Goal: Task Accomplishment & Management: Complete application form

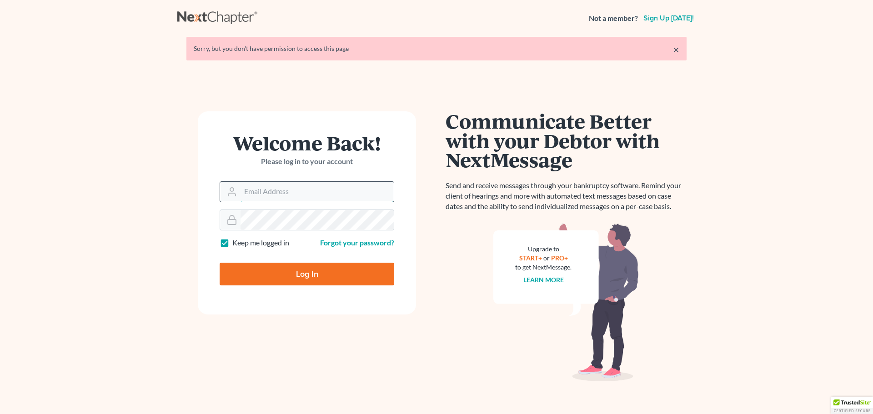
click at [252, 188] on input "Email Address" at bounding box center [317, 192] width 153 height 20
type input "Behnamlaw@yahoo.com"
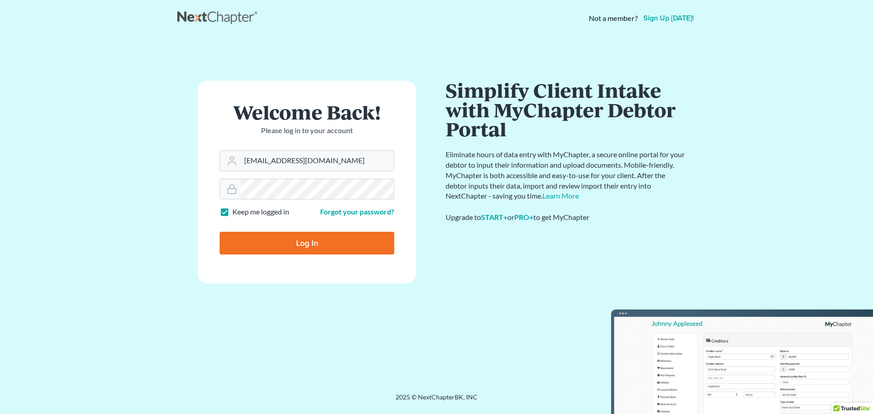
click at [298, 240] on input "Log In" at bounding box center [307, 243] width 175 height 23
type input "Thinking..."
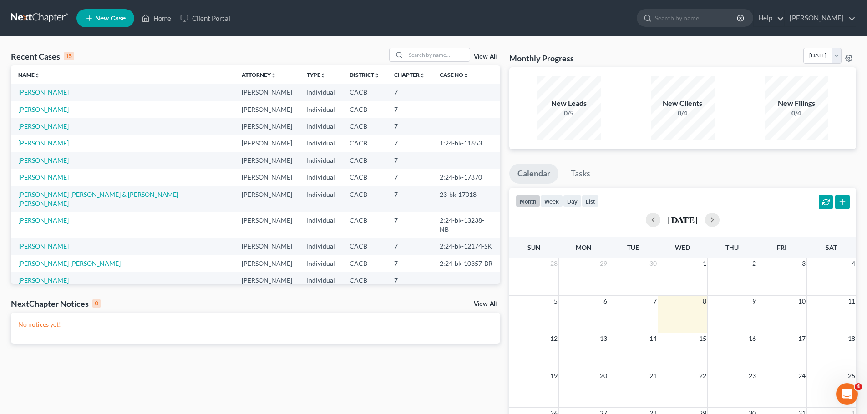
click at [43, 91] on link "[PERSON_NAME]" at bounding box center [43, 92] width 50 height 8
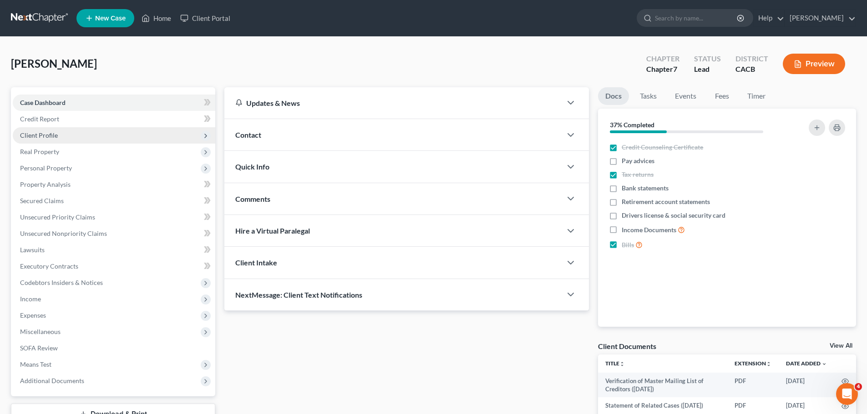
click at [43, 131] on span "Client Profile" at bounding box center [39, 135] width 38 height 8
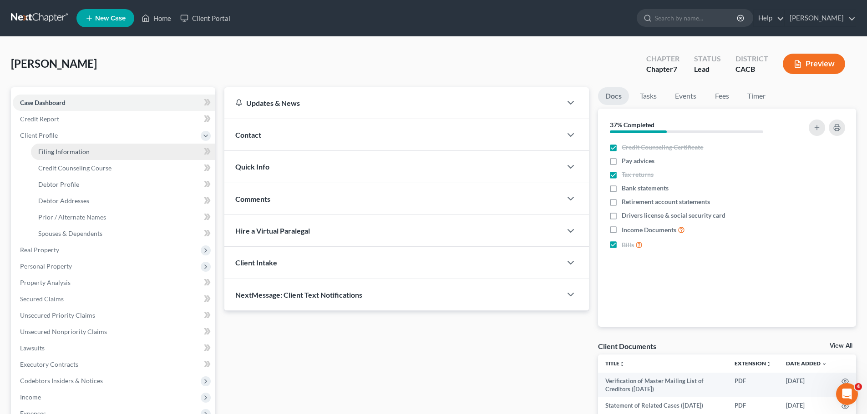
click at [47, 148] on span "Filing Information" at bounding box center [63, 152] width 51 height 8
select select "1"
select select "0"
select select "4"
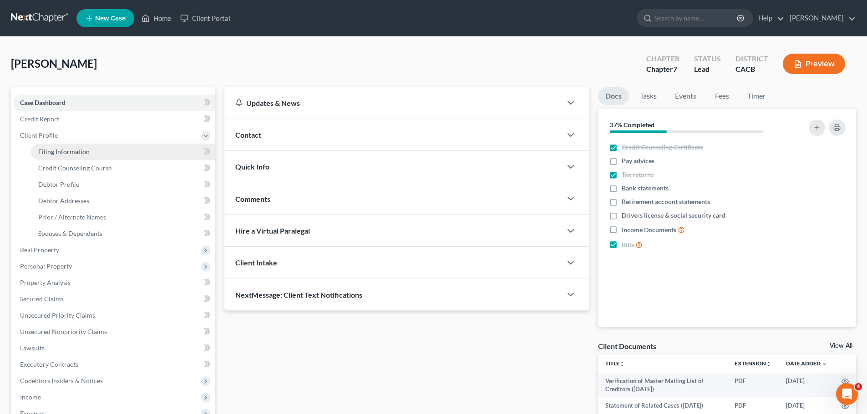
select select "0"
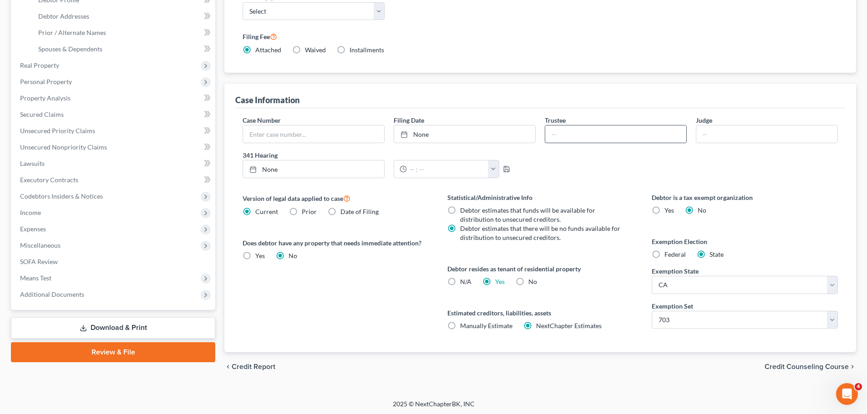
scroll to position [186, 0]
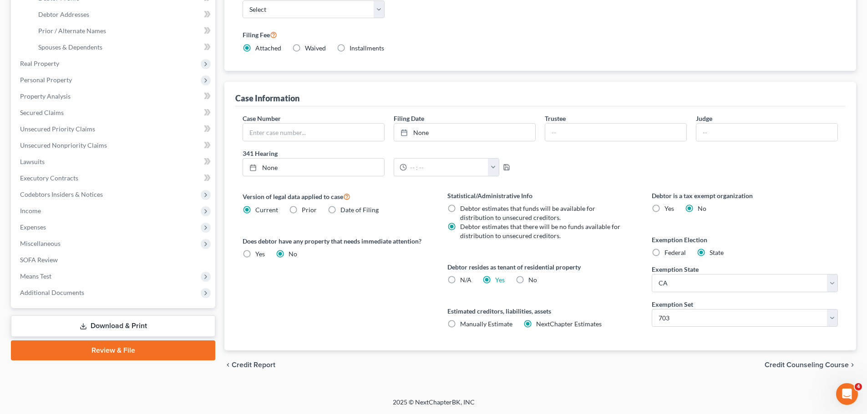
click at [798, 365] on span "Credit Counseling Course" at bounding box center [806, 365] width 84 height 7
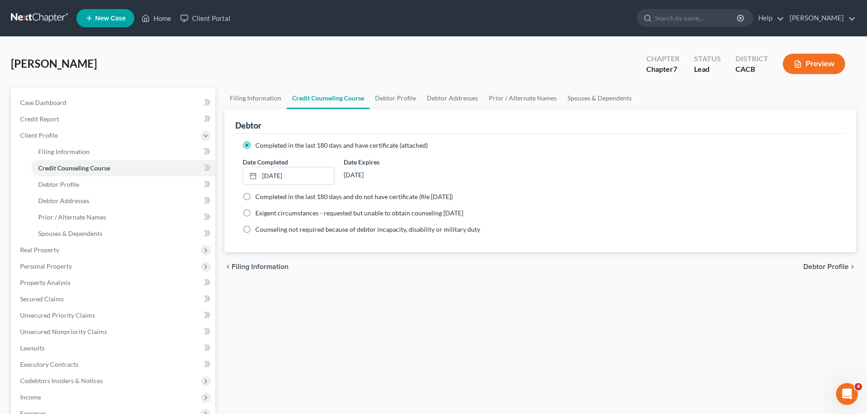
click at [811, 266] on span "Debtor Profile" at bounding box center [825, 266] width 45 height 7
select select "1"
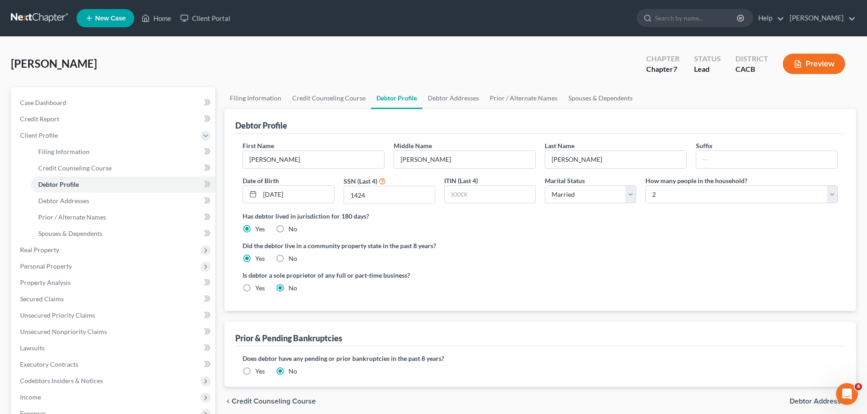
radio input "true"
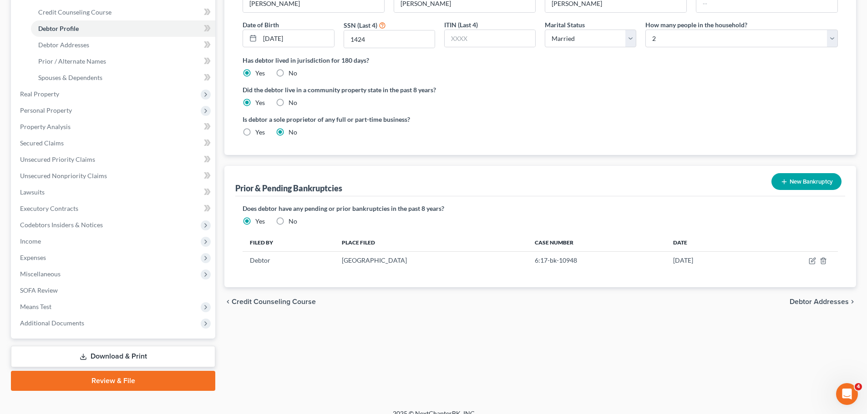
scroll to position [167, 0]
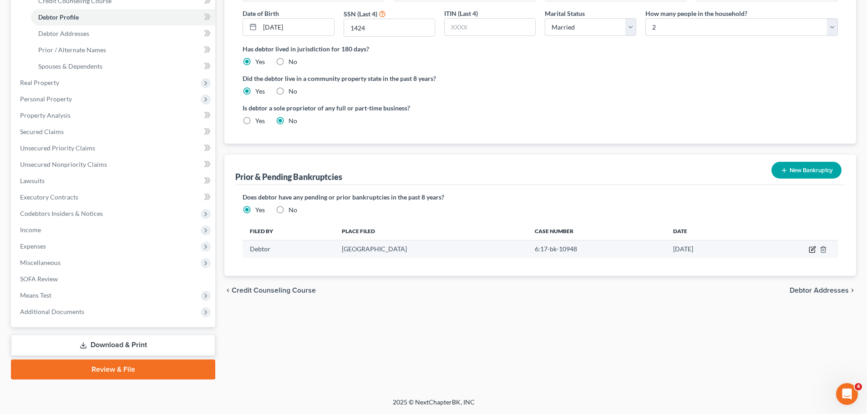
click at [813, 250] on icon "button" at bounding box center [813, 249] width 4 height 4
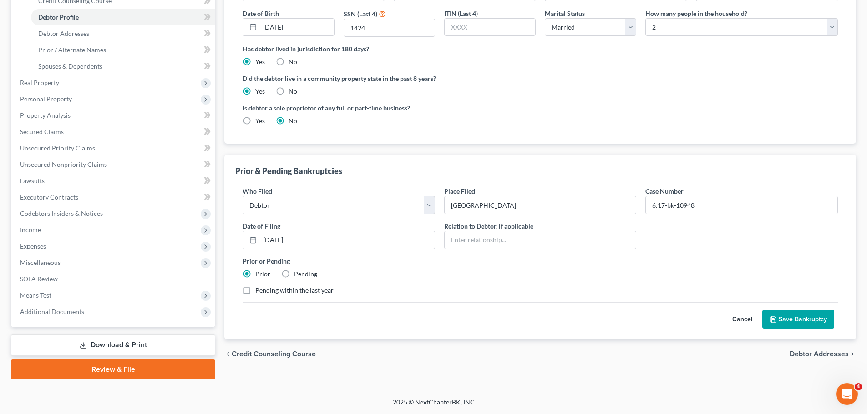
click at [781, 317] on button "Save Bankruptcy" at bounding box center [798, 319] width 72 height 19
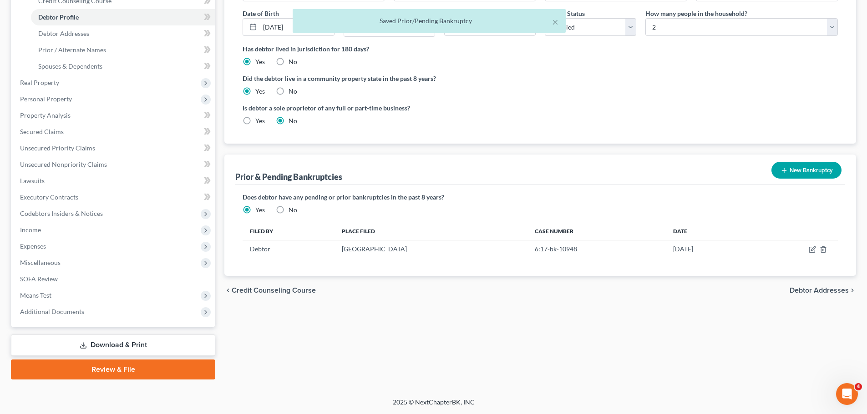
click at [800, 291] on span "Debtor Addresses" at bounding box center [818, 290] width 59 height 7
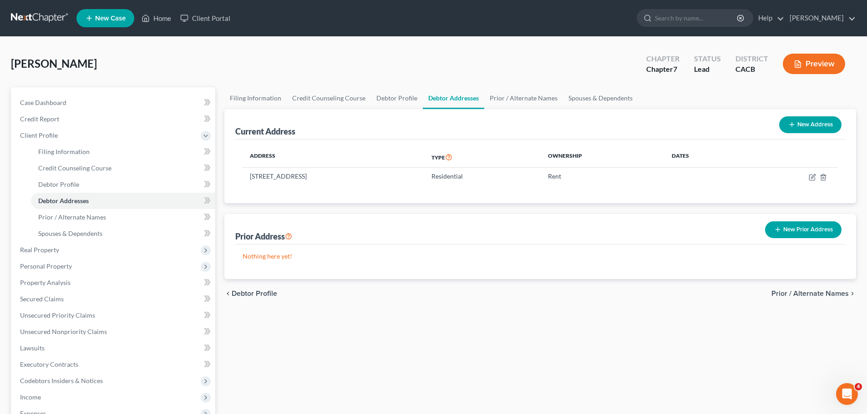
click at [798, 292] on span "Prior / Alternate Names" at bounding box center [809, 293] width 77 height 7
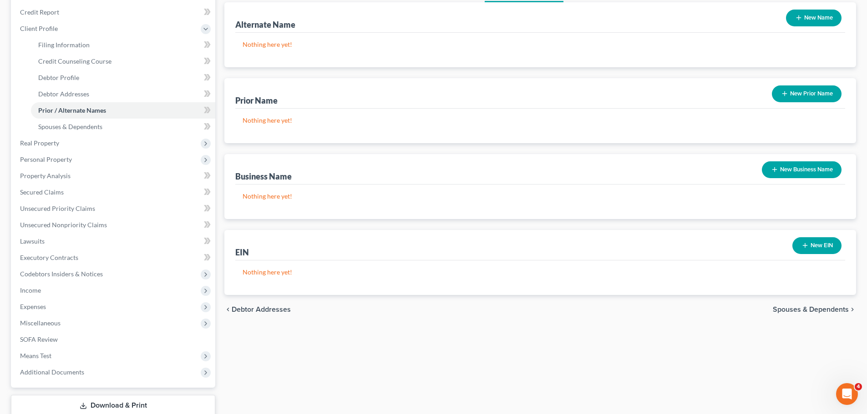
scroll to position [91, 0]
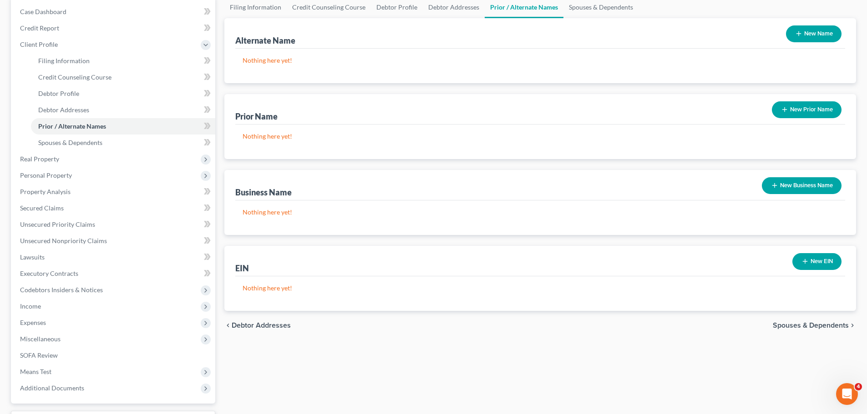
click at [825, 324] on span "Spouses & Dependents" at bounding box center [810, 325] width 76 height 7
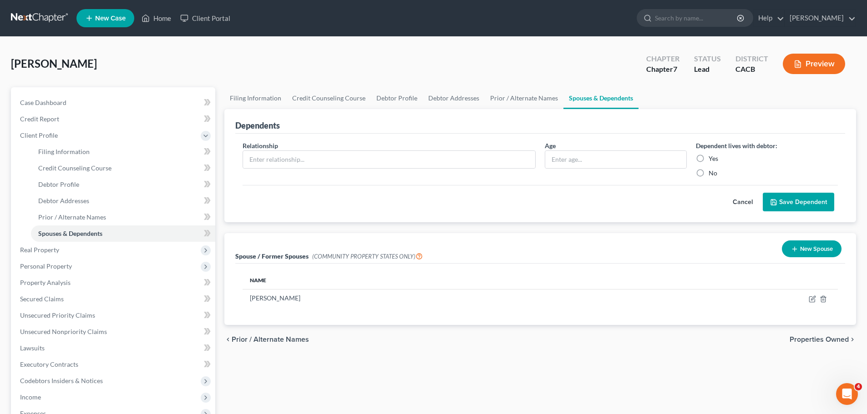
click at [810, 339] on span "Properties Owned" at bounding box center [818, 339] width 59 height 7
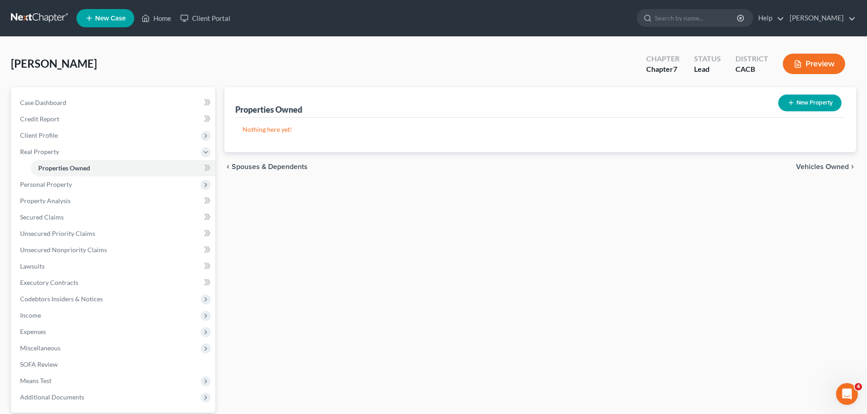
click at [803, 168] on span "Vehicles Owned" at bounding box center [822, 166] width 53 height 7
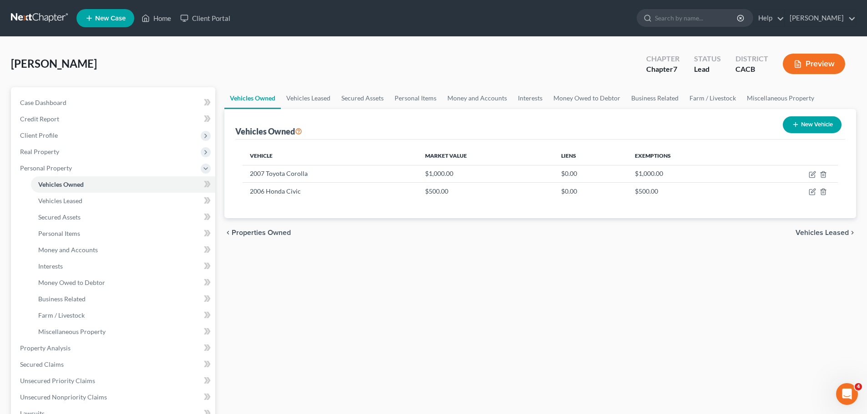
click at [817, 236] on span "Vehicles Leased" at bounding box center [821, 232] width 53 height 7
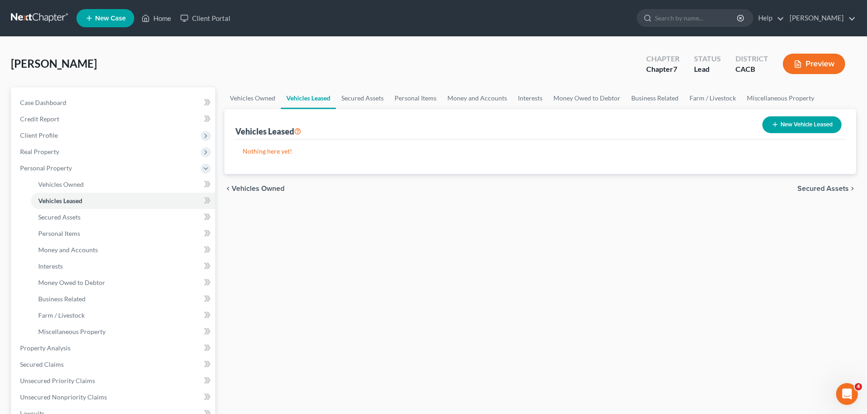
click at [814, 189] on span "Secured Assets" at bounding box center [822, 188] width 51 height 7
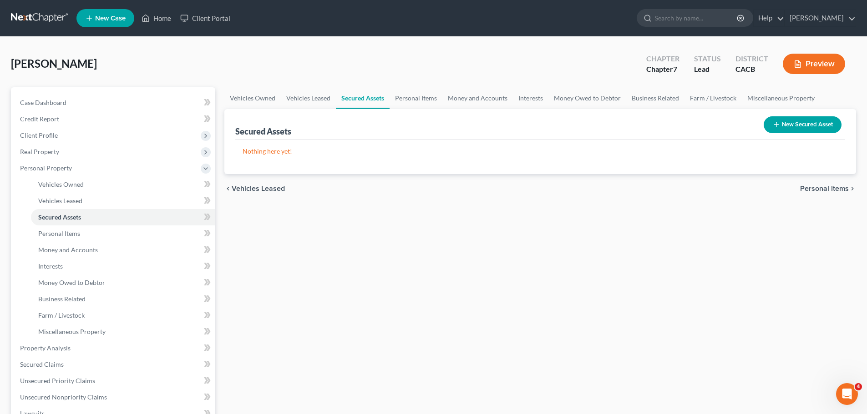
click at [810, 188] on span "Personal Items" at bounding box center [824, 188] width 49 height 7
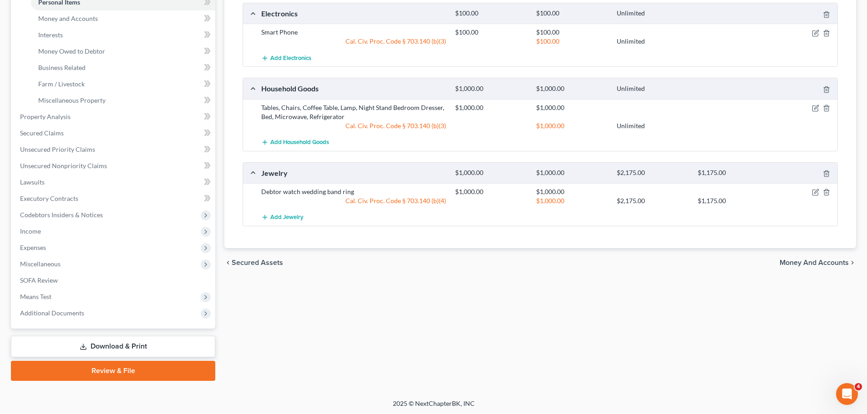
scroll to position [233, 0]
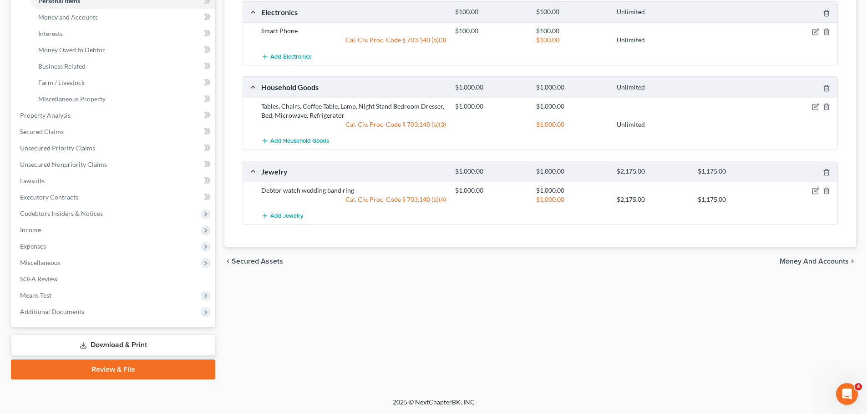
click at [803, 260] on span "Money and Accounts" at bounding box center [813, 261] width 69 height 7
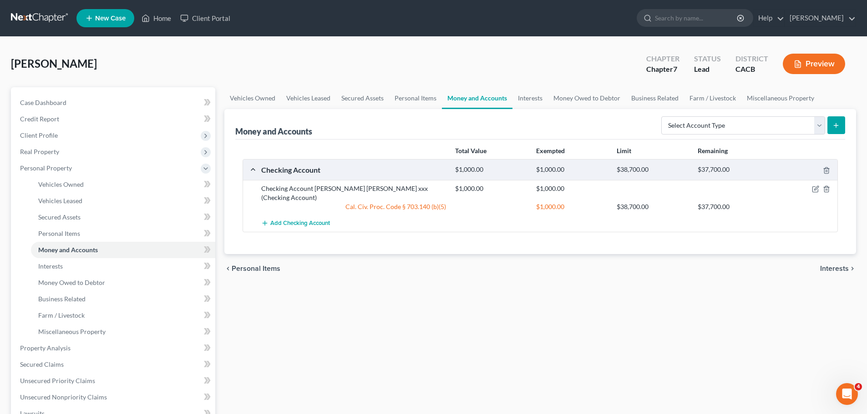
click at [824, 265] on span "Interests" at bounding box center [834, 268] width 29 height 7
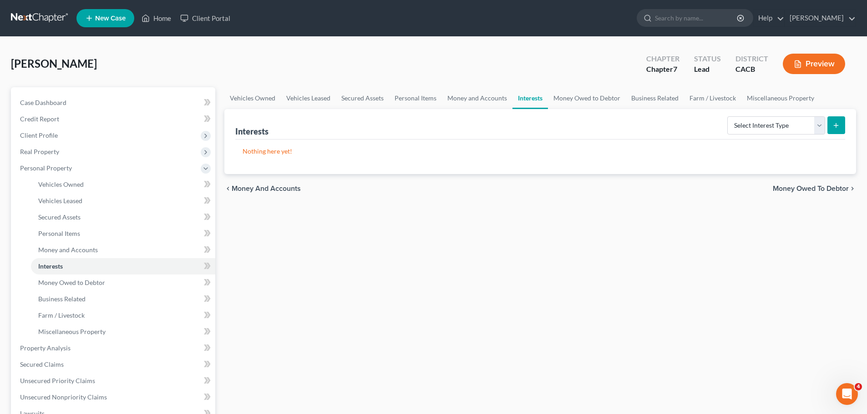
click at [804, 185] on span "Money Owed to Debtor" at bounding box center [810, 188] width 76 height 7
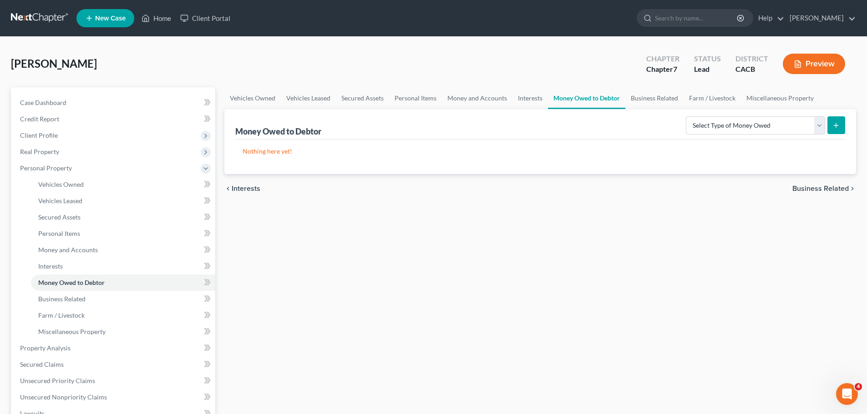
click at [811, 188] on span "Business Related" at bounding box center [820, 188] width 56 height 7
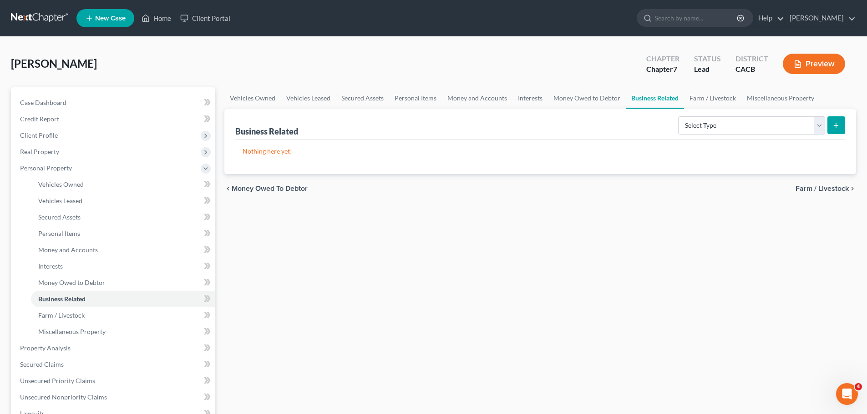
click at [832, 189] on span "Farm / Livestock" at bounding box center [821, 188] width 53 height 7
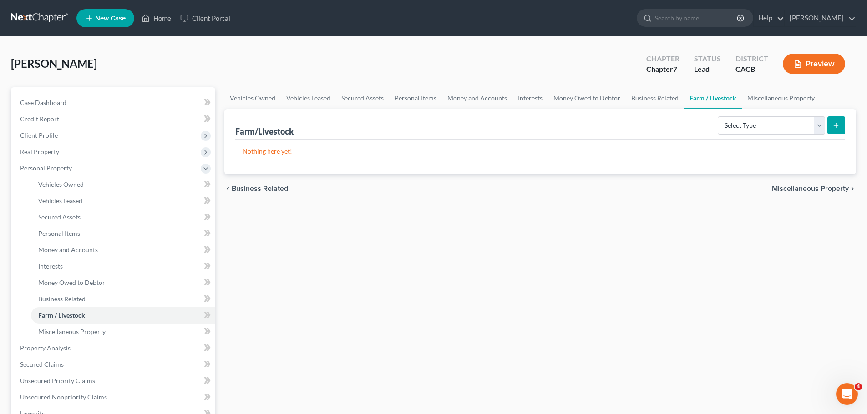
click at [817, 187] on span "Miscellaneous Property" at bounding box center [809, 188] width 77 height 7
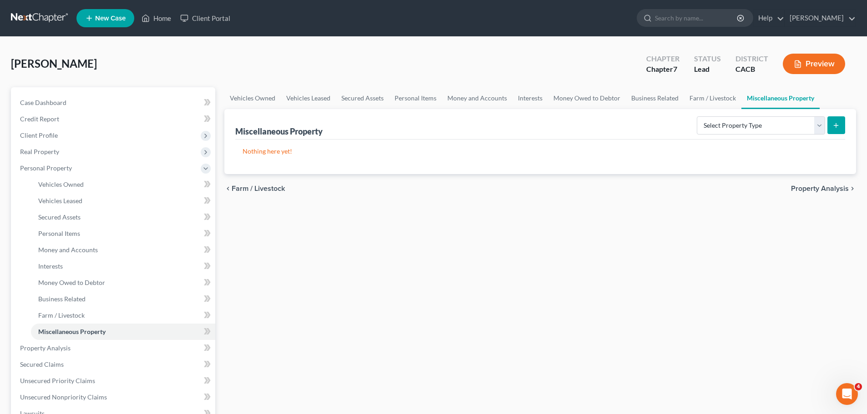
click at [806, 188] on span "Property Analysis" at bounding box center [820, 188] width 58 height 7
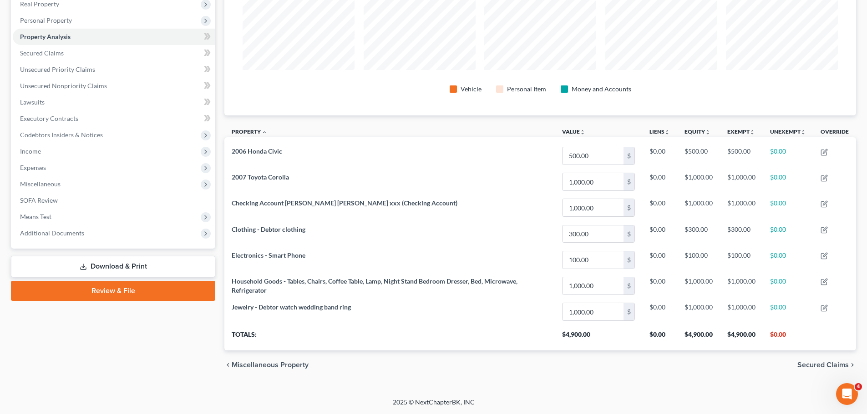
click at [810, 363] on span "Secured Claims" at bounding box center [822, 365] width 51 height 7
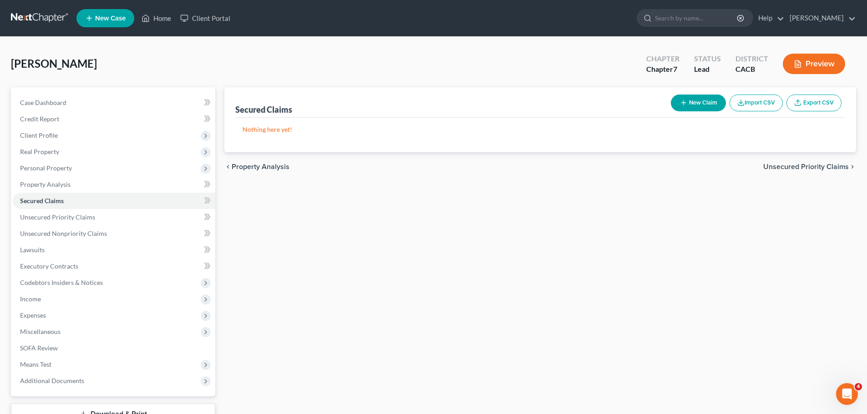
click at [803, 166] on span "Unsecured Priority Claims" at bounding box center [806, 166] width 86 height 7
click at [778, 166] on span "Unsecured Nonpriority Claims" at bounding box center [799, 166] width 99 height 7
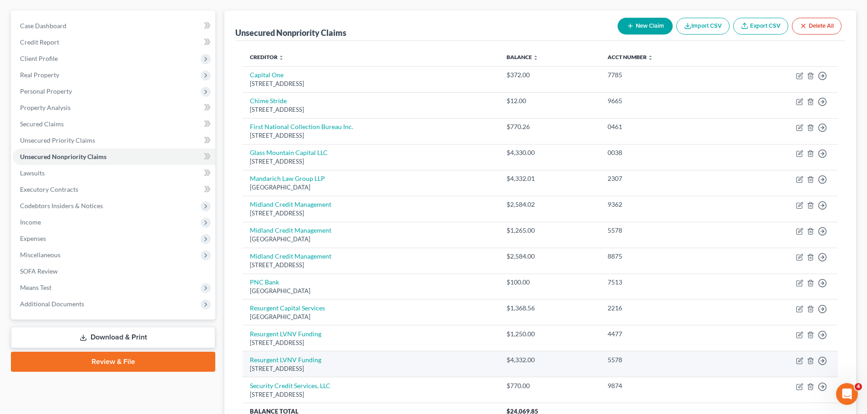
scroll to position [164, 0]
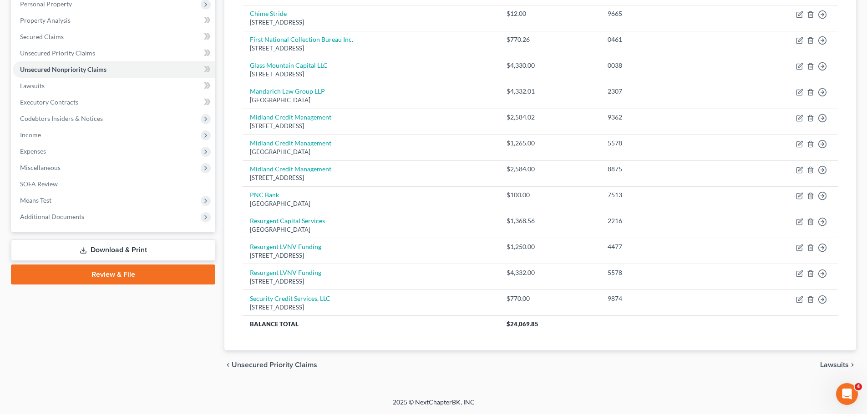
click at [836, 364] on span "Lawsuits" at bounding box center [834, 365] width 29 height 7
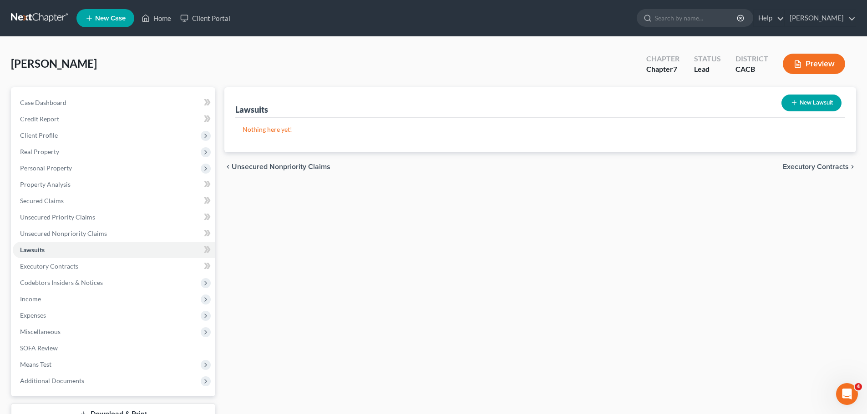
click at [795, 168] on span "Executory Contracts" at bounding box center [815, 166] width 66 height 7
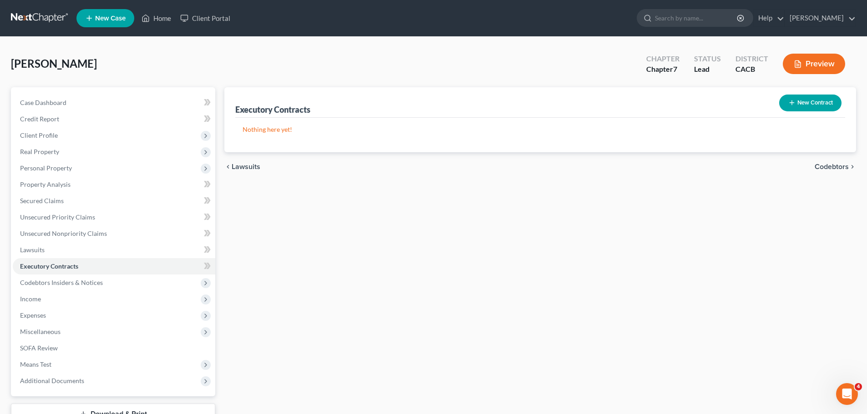
click at [822, 167] on span "Codebtors" at bounding box center [831, 166] width 34 height 7
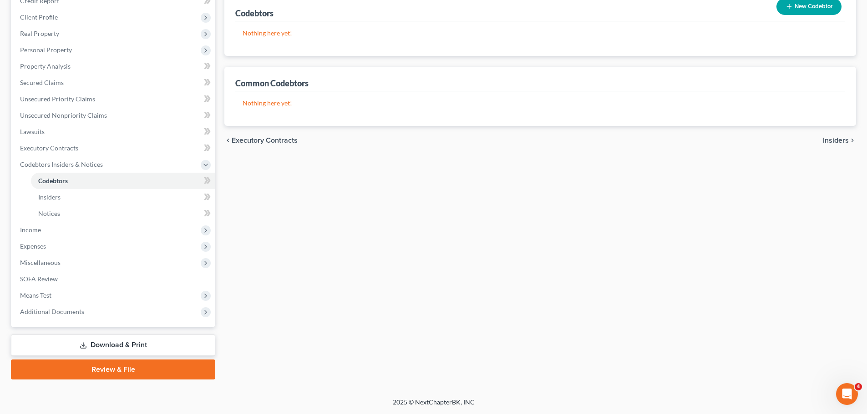
click at [830, 138] on span "Insiders" at bounding box center [835, 140] width 26 height 7
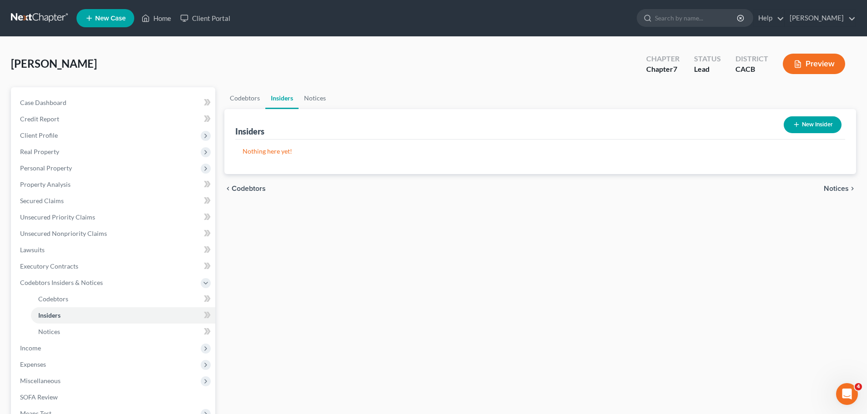
click at [827, 189] on span "Notices" at bounding box center [835, 188] width 25 height 7
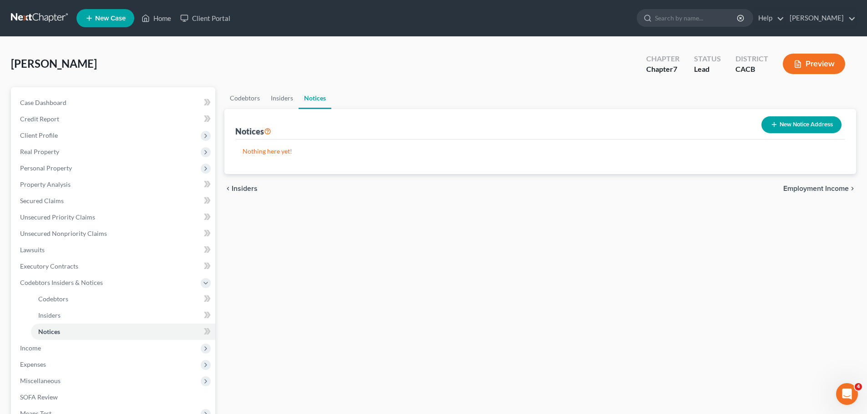
click at [815, 188] on span "Employment Income" at bounding box center [815, 188] width 65 height 7
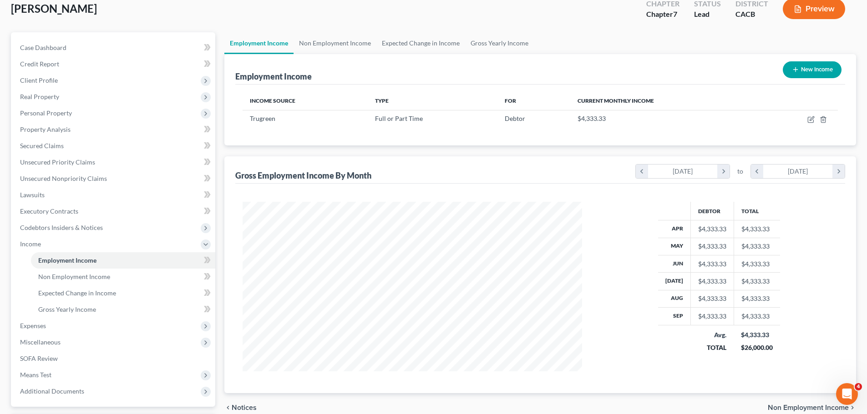
scroll to position [135, 0]
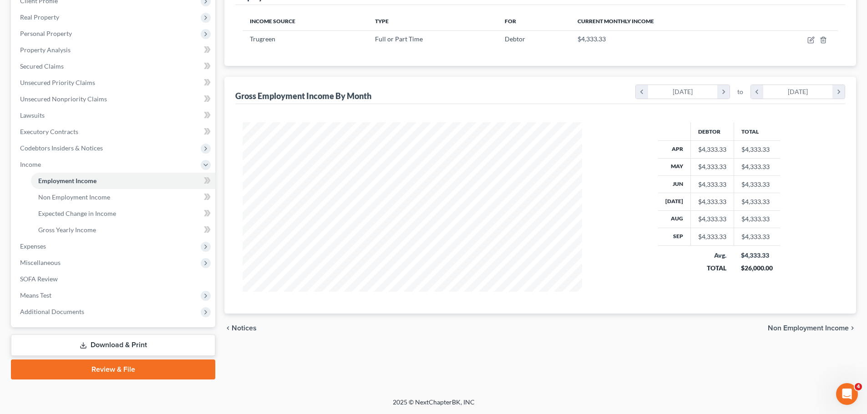
click at [799, 327] on span "Non Employment Income" at bounding box center [807, 328] width 81 height 7
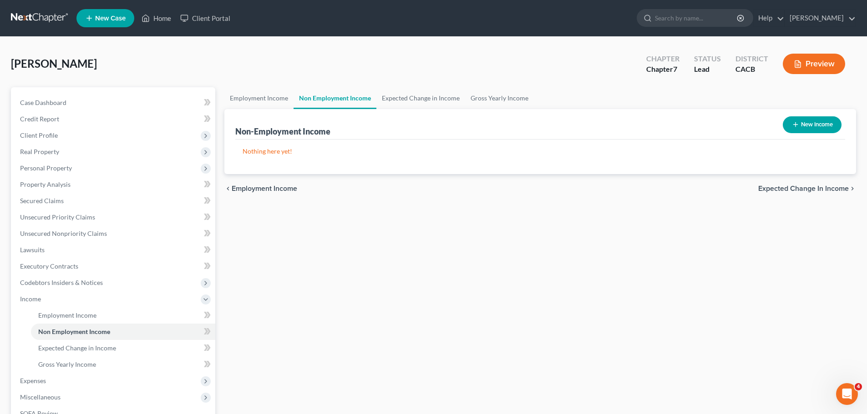
click at [794, 188] on span "Expected Change in Income" at bounding box center [803, 188] width 91 height 7
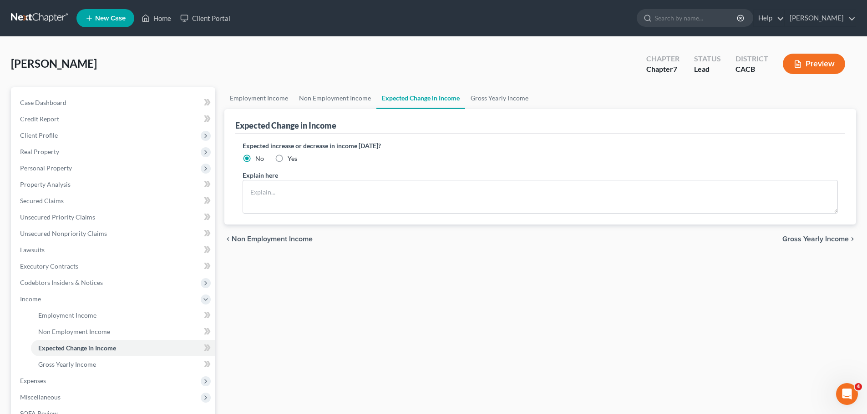
click at [810, 239] on span "Gross Yearly Income" at bounding box center [815, 239] width 66 height 7
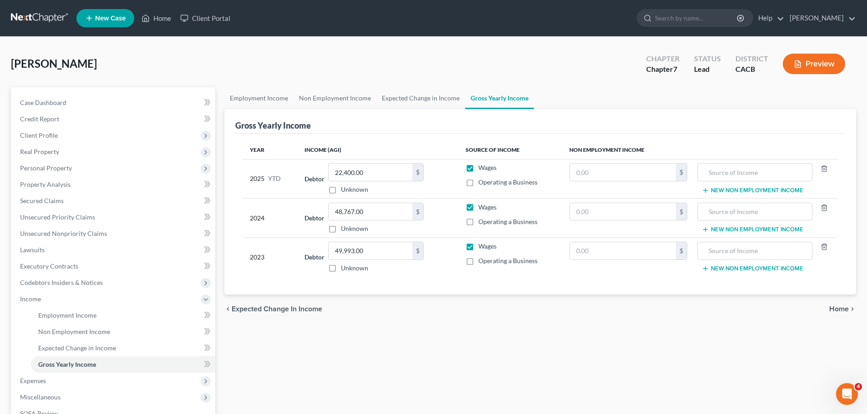
click at [840, 307] on span "Home" at bounding box center [839, 309] width 20 height 7
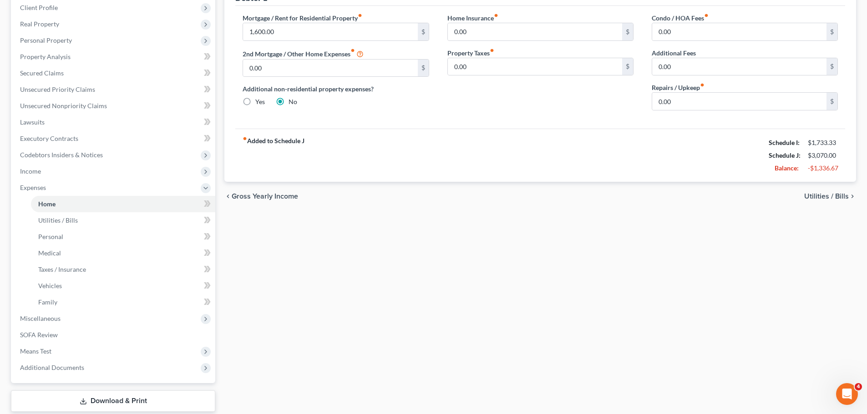
scroll to position [136, 0]
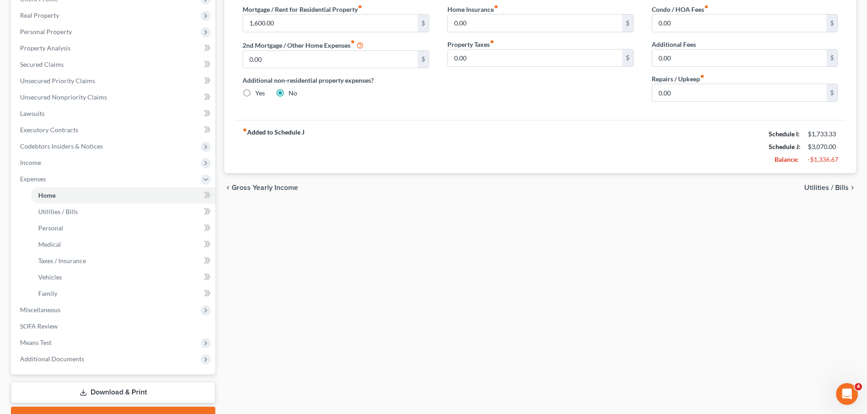
click at [822, 186] on span "Utilities / Bills" at bounding box center [826, 187] width 45 height 7
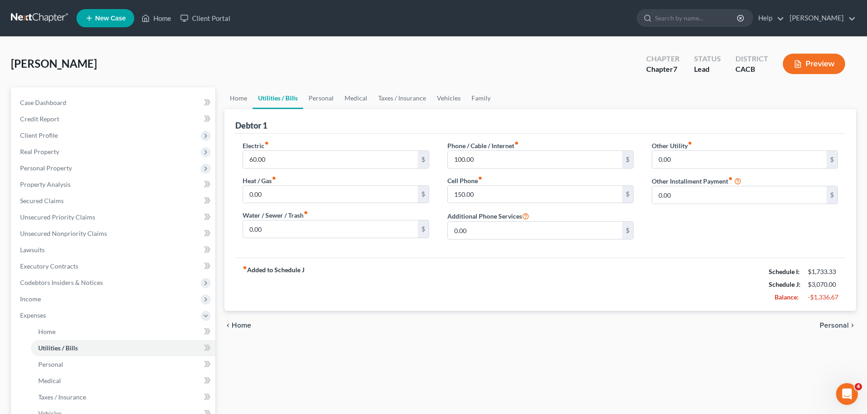
click at [832, 326] on span "Personal" at bounding box center [833, 325] width 29 height 7
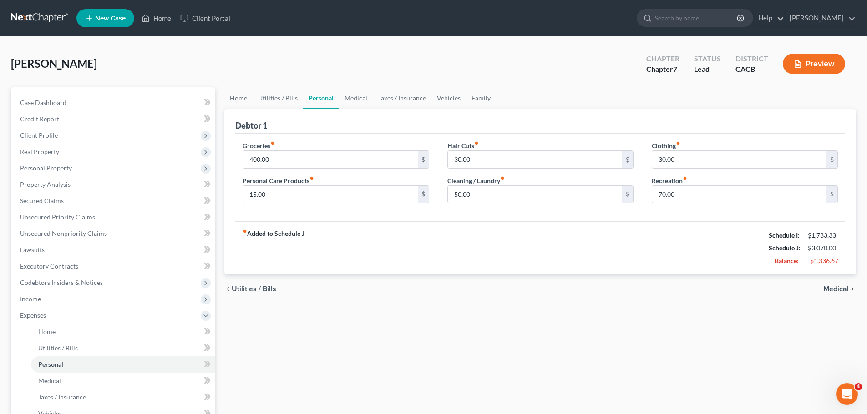
click at [831, 288] on span "Medical" at bounding box center [835, 289] width 25 height 7
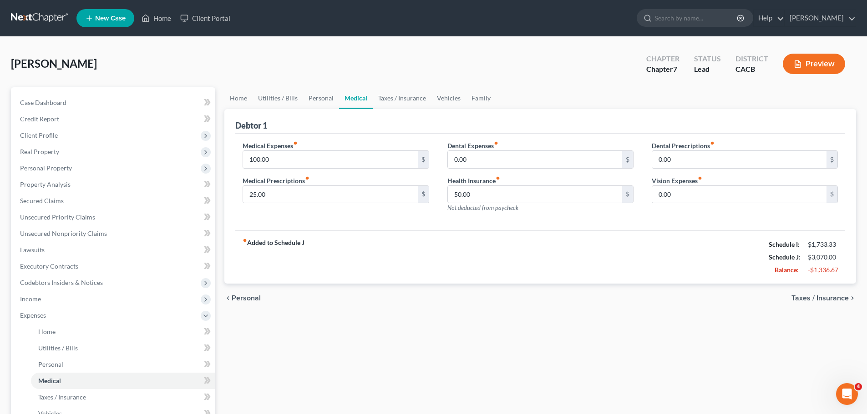
click at [819, 298] on span "Taxes / Insurance" at bounding box center [819, 298] width 57 height 7
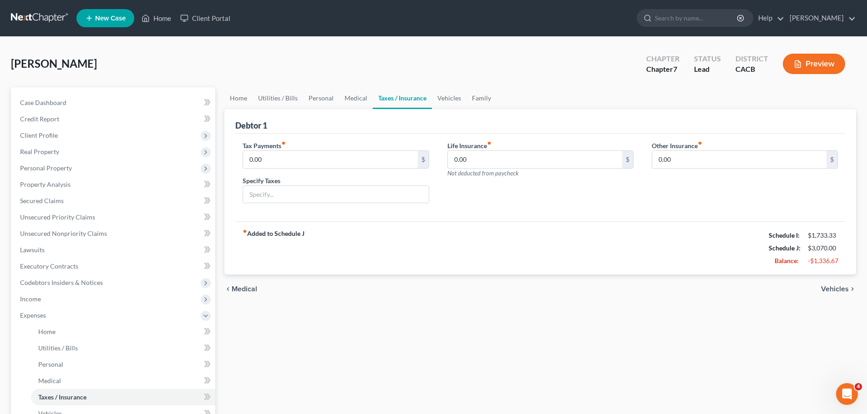
click at [251, 290] on span "Medical" at bounding box center [244, 289] width 25 height 7
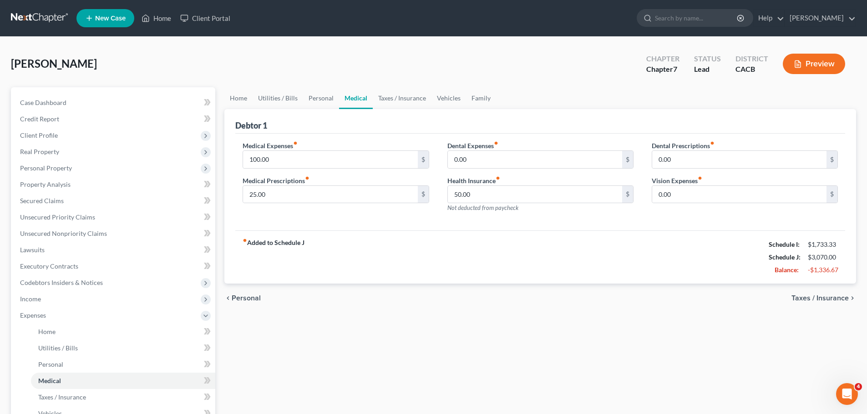
click at [248, 297] on span "Personal" at bounding box center [246, 298] width 29 height 7
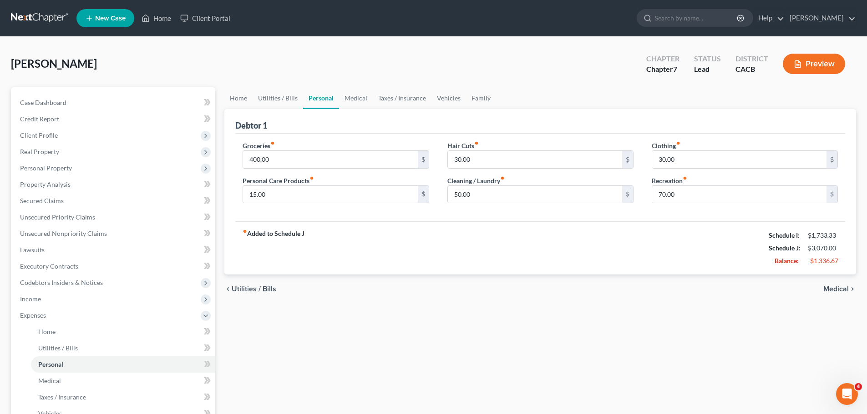
click at [247, 286] on span "Utilities / Bills" at bounding box center [254, 289] width 45 height 7
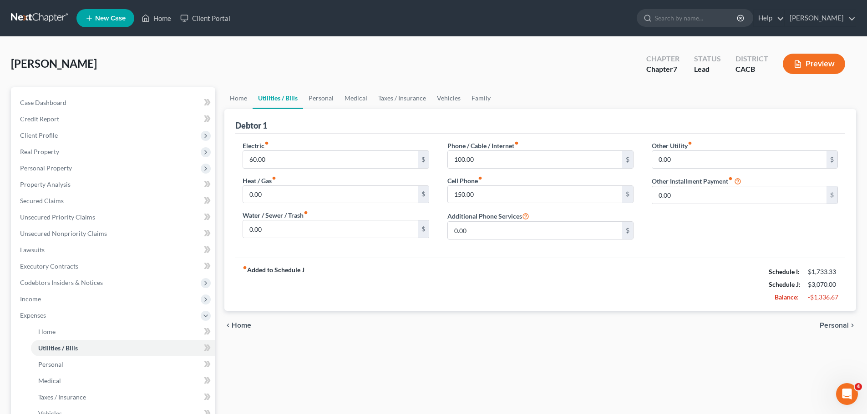
click at [837, 324] on span "Personal" at bounding box center [833, 325] width 29 height 7
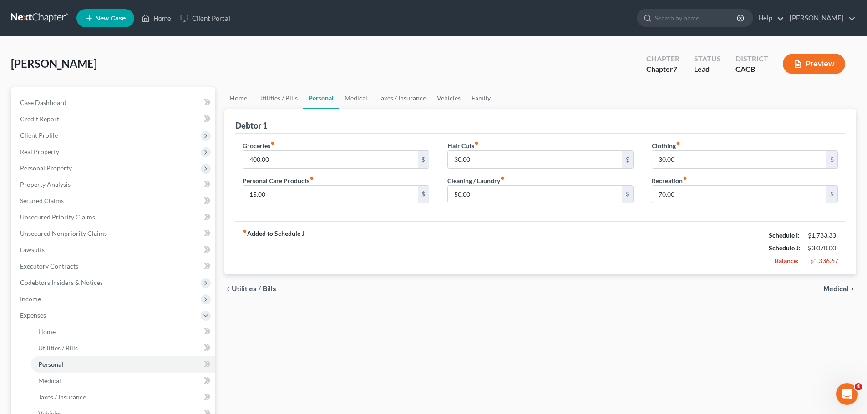
click at [832, 288] on span "Medical" at bounding box center [835, 289] width 25 height 7
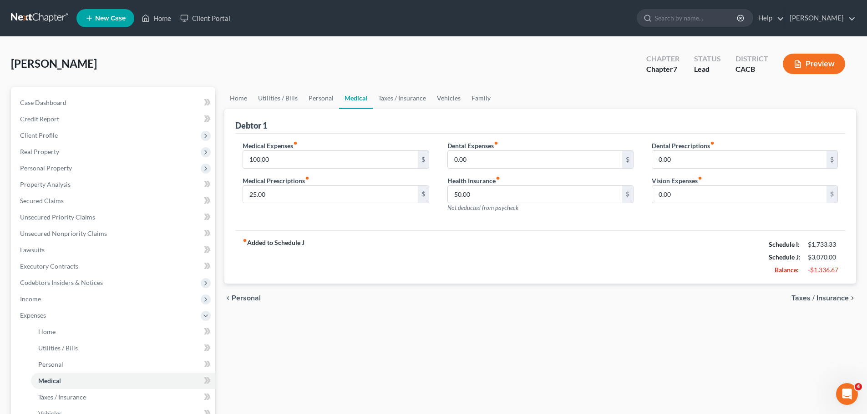
click at [827, 298] on span "Taxes / Insurance" at bounding box center [819, 298] width 57 height 7
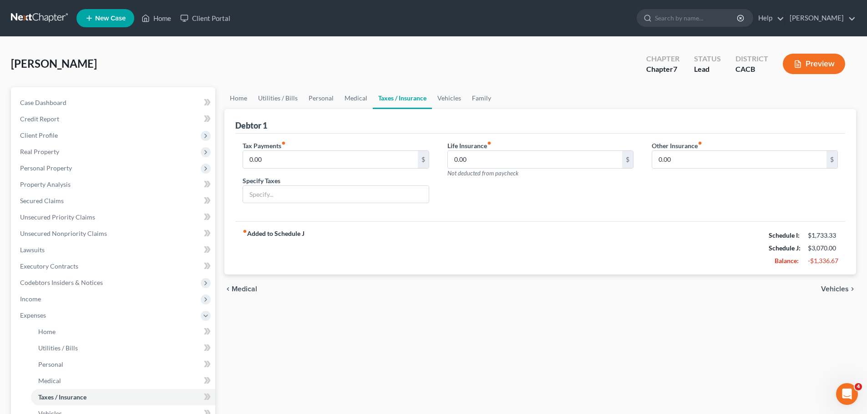
click at [829, 289] on span "Vehicles" at bounding box center [835, 289] width 28 height 7
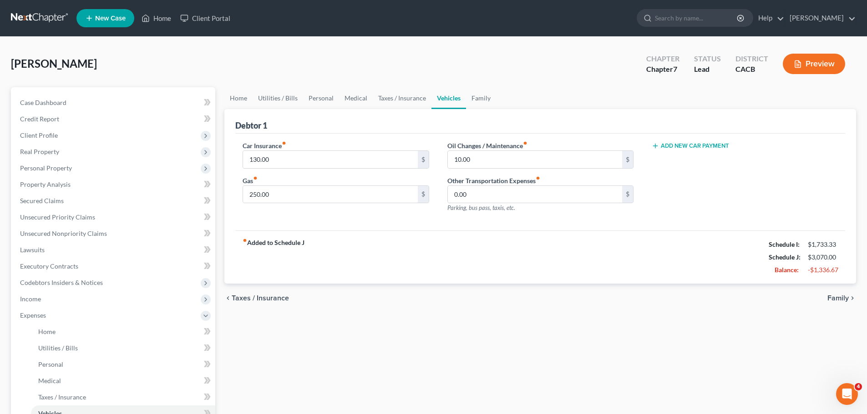
click at [831, 297] on span "Family" at bounding box center [837, 298] width 21 height 7
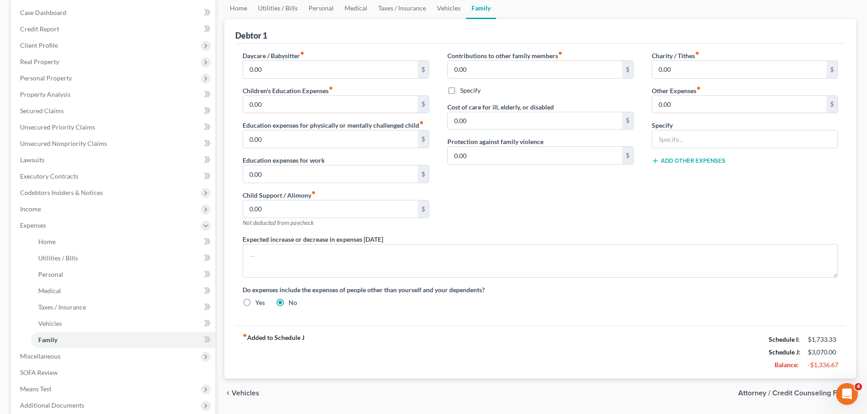
scroll to position [184, 0]
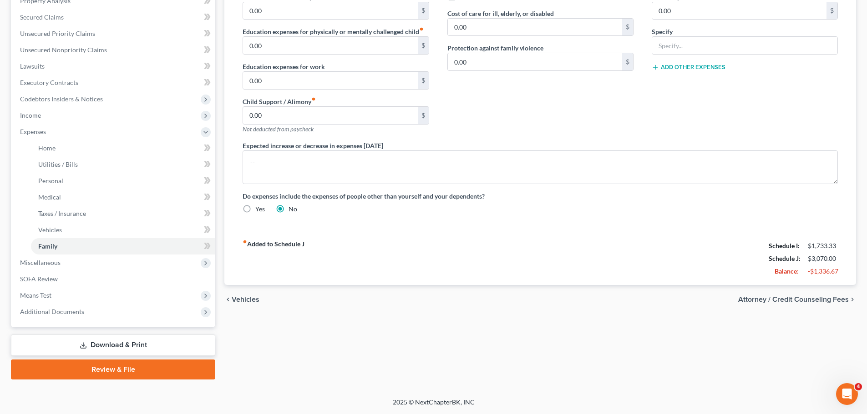
click at [807, 296] on span "Attorney / Credit Counseling Fees" at bounding box center [793, 299] width 111 height 7
select select "0"
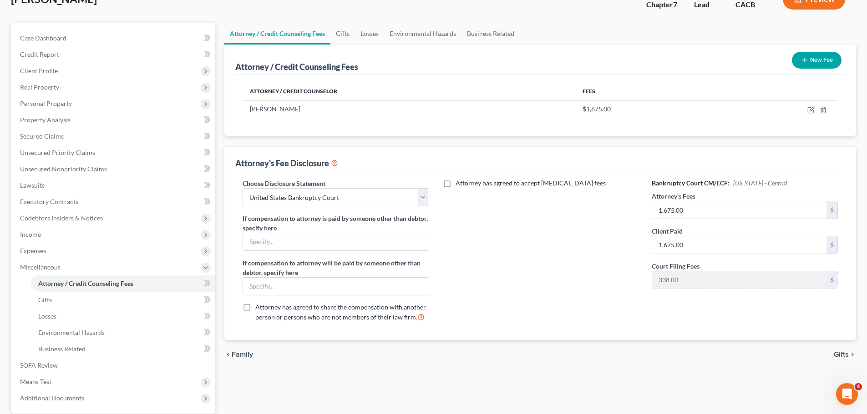
scroll to position [151, 0]
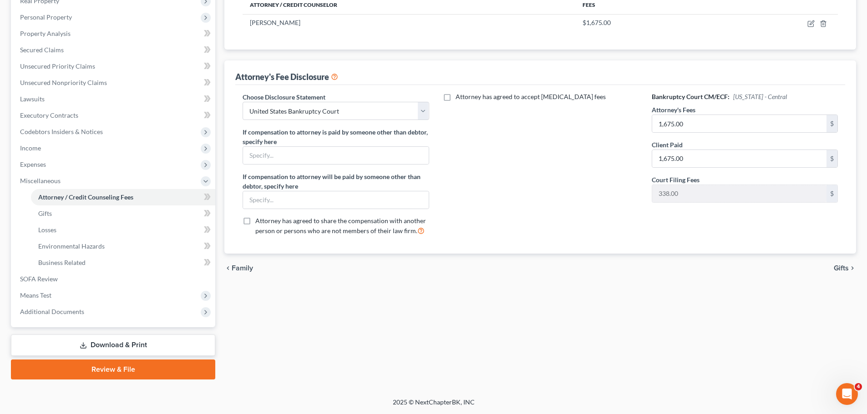
click at [839, 271] on span "Gifts" at bounding box center [840, 268] width 15 height 7
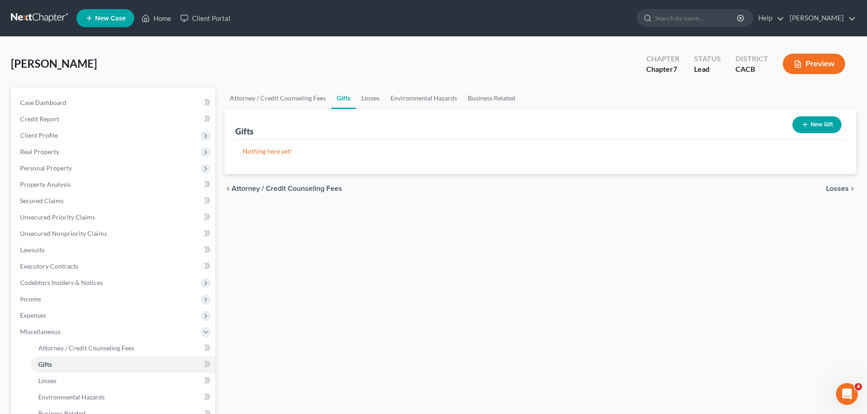
click at [841, 189] on span "Losses" at bounding box center [837, 188] width 23 height 7
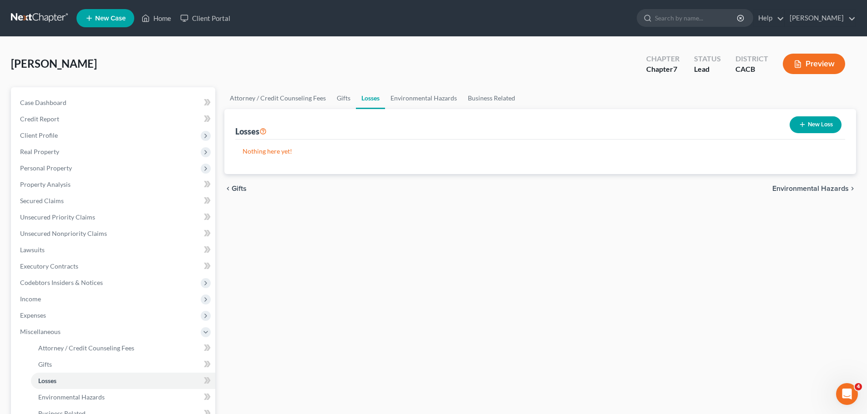
click at [816, 188] on span "Environmental Hazards" at bounding box center [810, 188] width 76 height 7
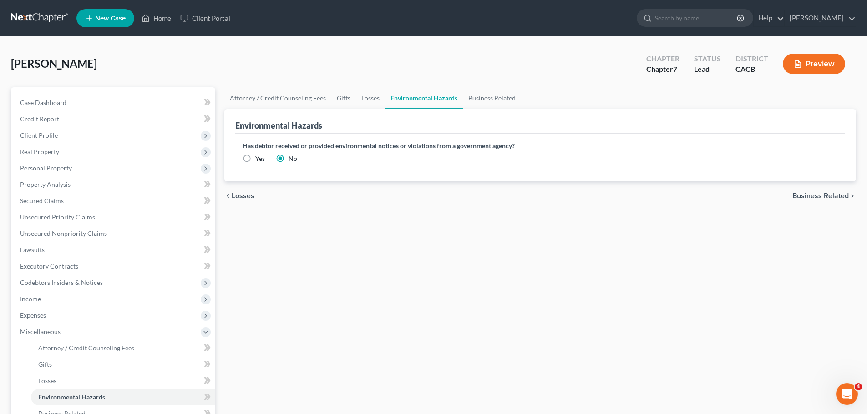
click at [809, 194] on span "Business Related" at bounding box center [820, 195] width 56 height 7
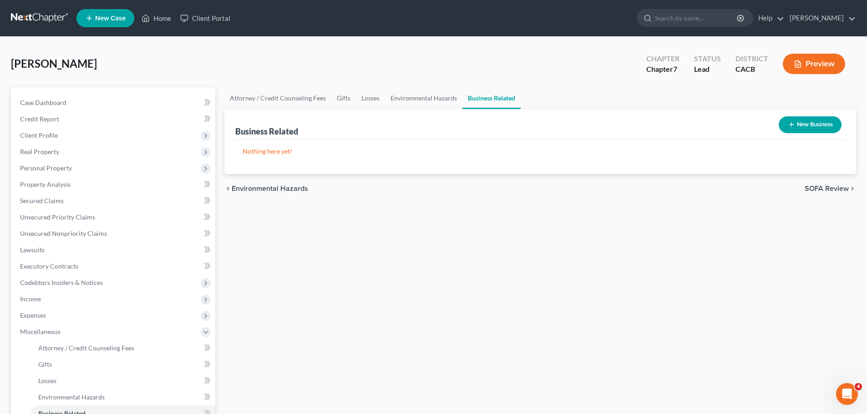
click at [811, 183] on div "chevron_left Environmental Hazards SOFA Review chevron_right" at bounding box center [539, 188] width 631 height 29
click at [812, 187] on span "SOFA Review" at bounding box center [826, 188] width 44 height 7
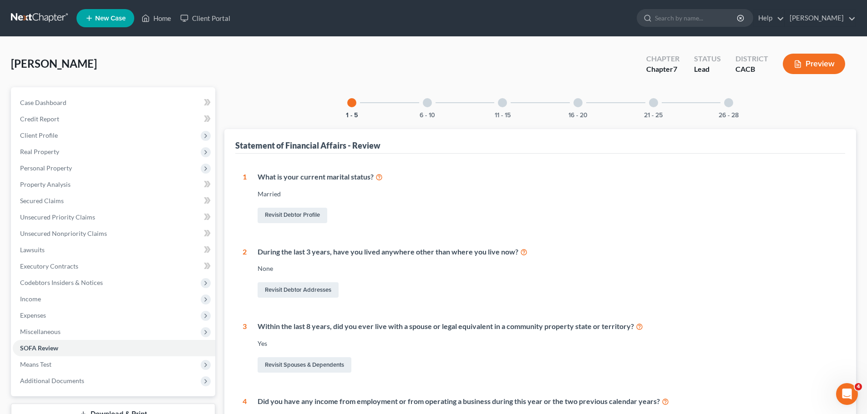
click at [430, 106] on div at bounding box center [427, 102] width 9 height 9
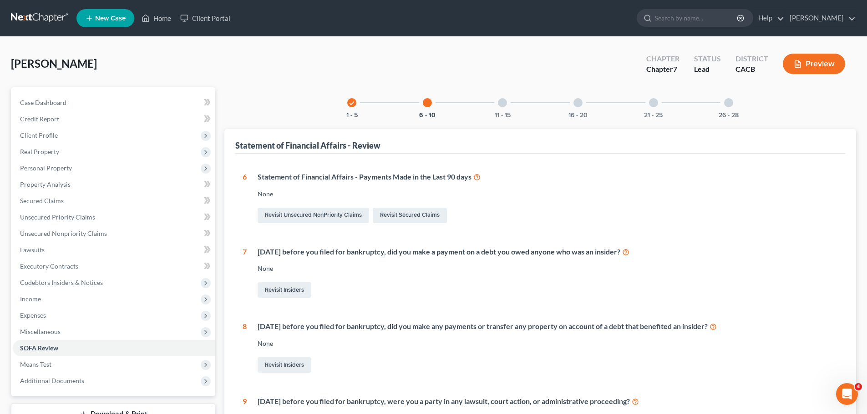
click at [501, 110] on div "11 - 15" at bounding box center [502, 102] width 31 height 31
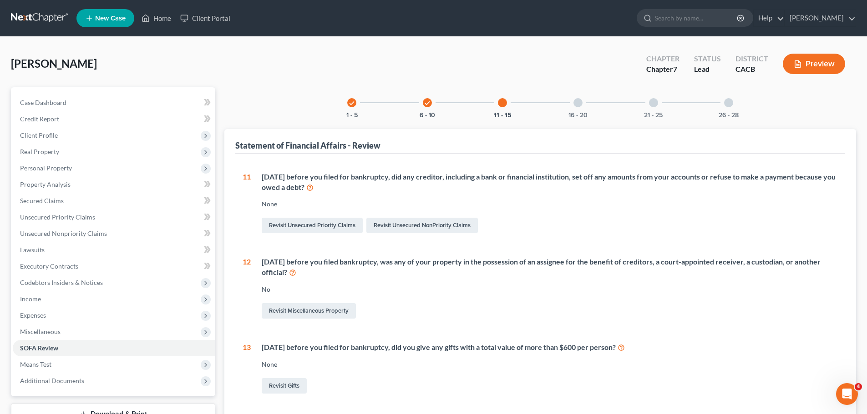
click at [574, 104] on div at bounding box center [577, 102] width 9 height 9
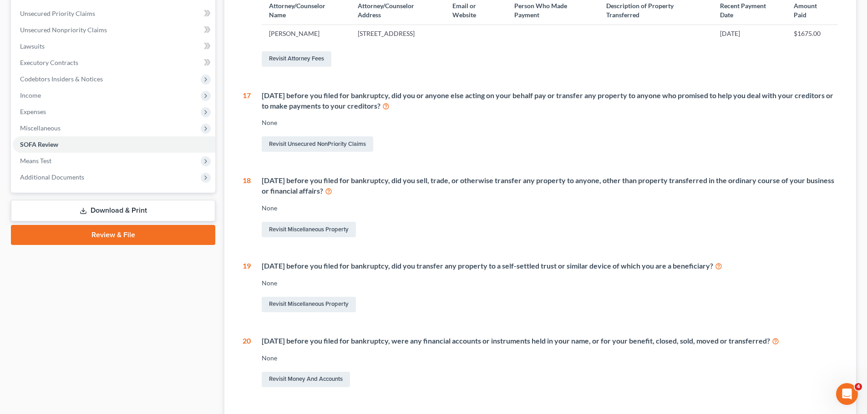
scroll to position [284, 0]
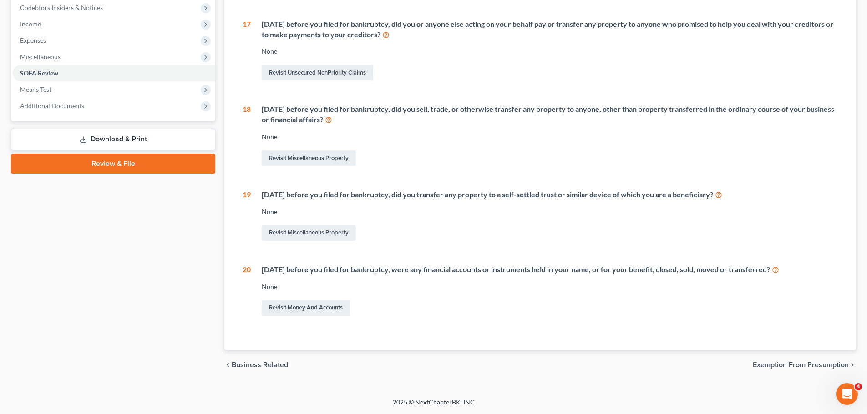
click at [782, 363] on span "Exemption from Presumption" at bounding box center [800, 365] width 96 height 7
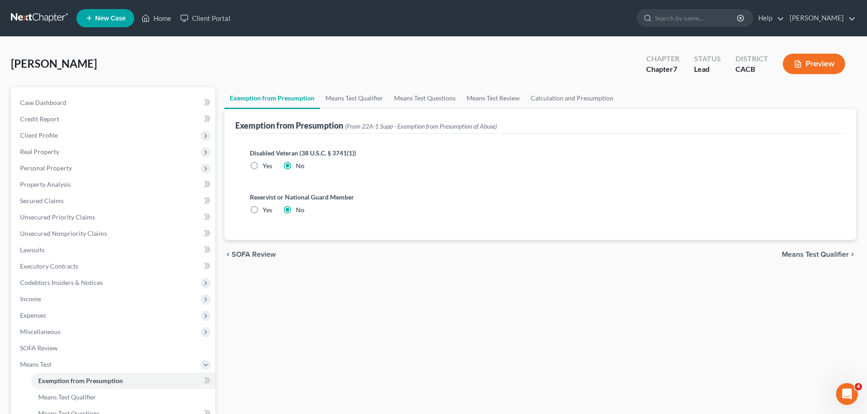
click at [805, 253] on span "Means Test Qualifier" at bounding box center [814, 254] width 67 height 7
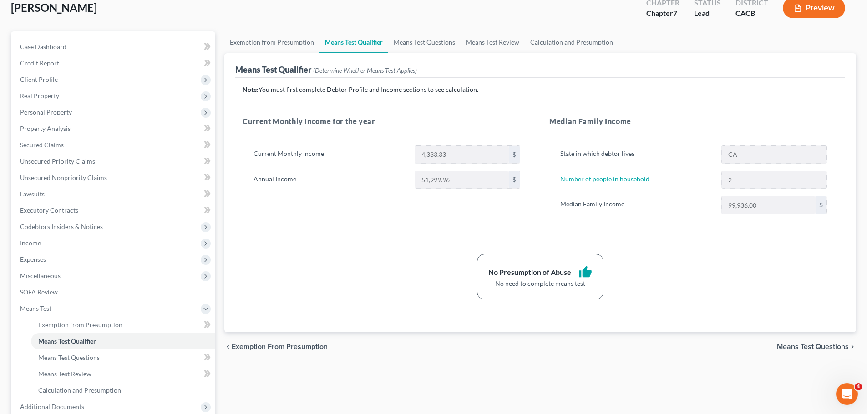
scroll to position [151, 0]
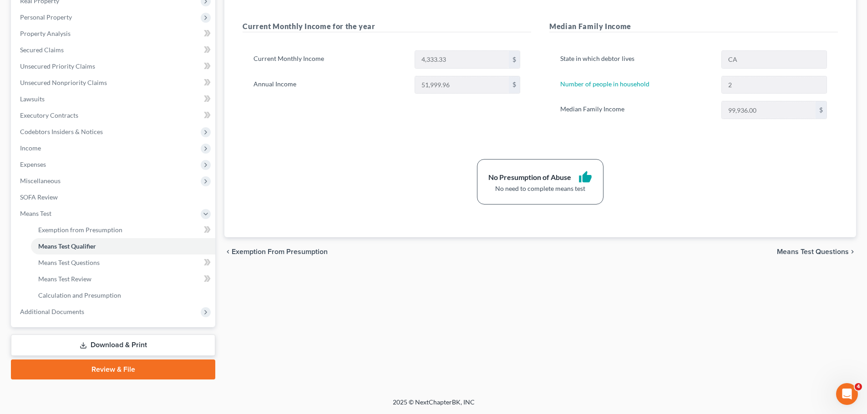
click at [795, 251] on span "Means Test Questions" at bounding box center [812, 251] width 72 height 7
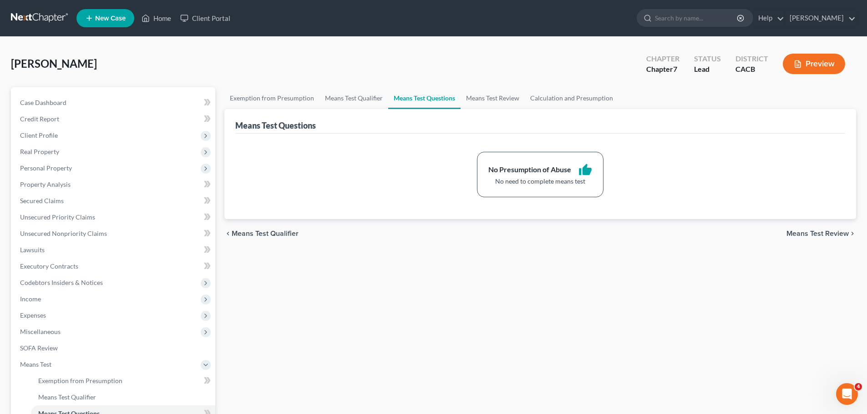
click at [796, 237] on span "Means Test Review" at bounding box center [817, 233] width 62 height 7
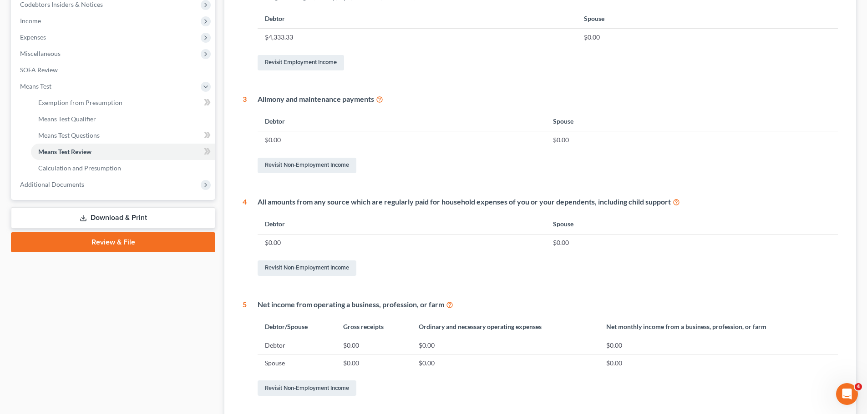
scroll to position [358, 0]
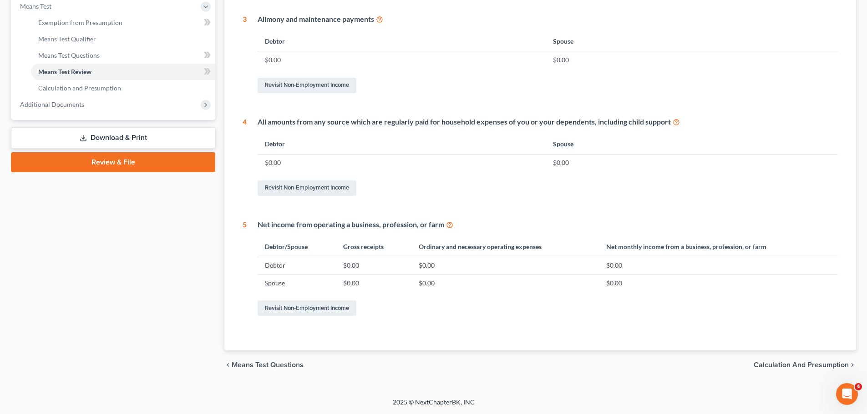
click at [795, 364] on span "Calculation and Presumption" at bounding box center [800, 365] width 95 height 7
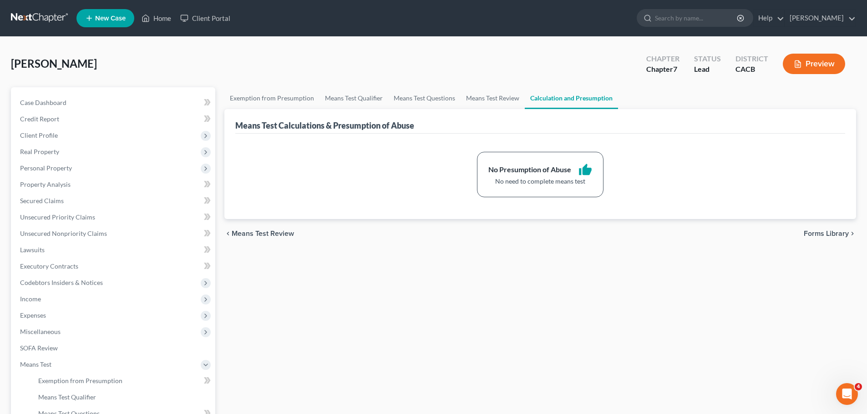
click at [811, 235] on span "Forms Library" at bounding box center [825, 233] width 45 height 7
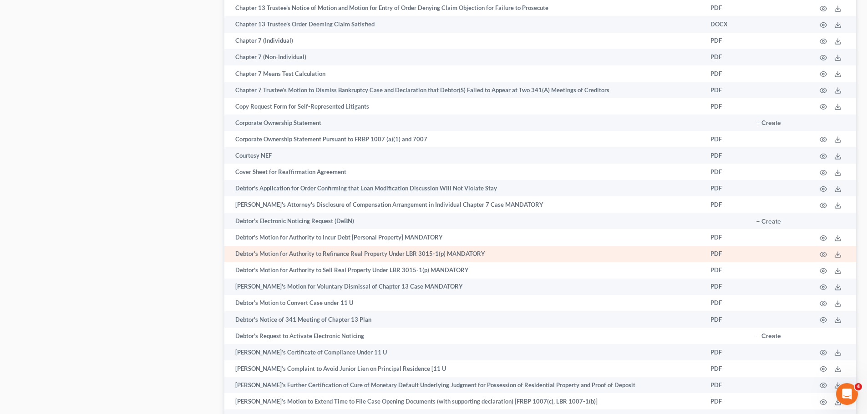
scroll to position [910, 0]
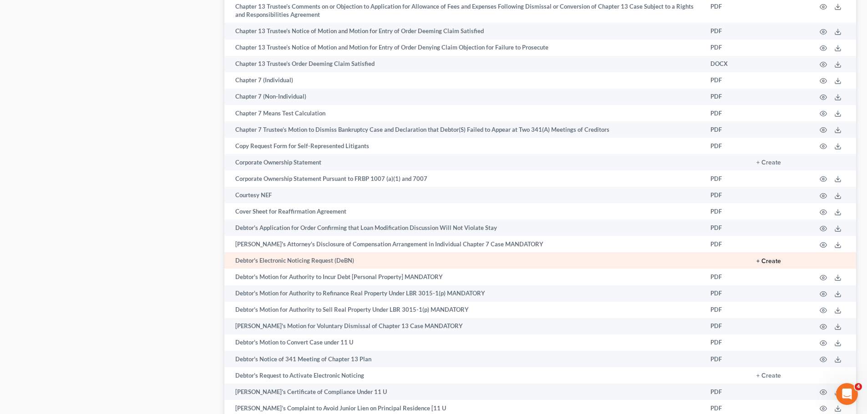
click at [769, 260] on button "+ Create" at bounding box center [768, 261] width 25 height 6
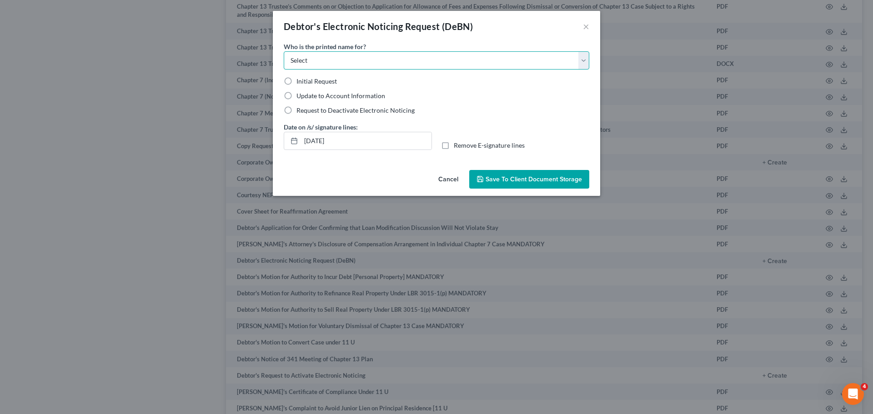
click at [304, 63] on select "Select Debtor Attorney" at bounding box center [437, 60] width 306 height 18
click at [444, 176] on button "Cancel" at bounding box center [448, 180] width 35 height 18
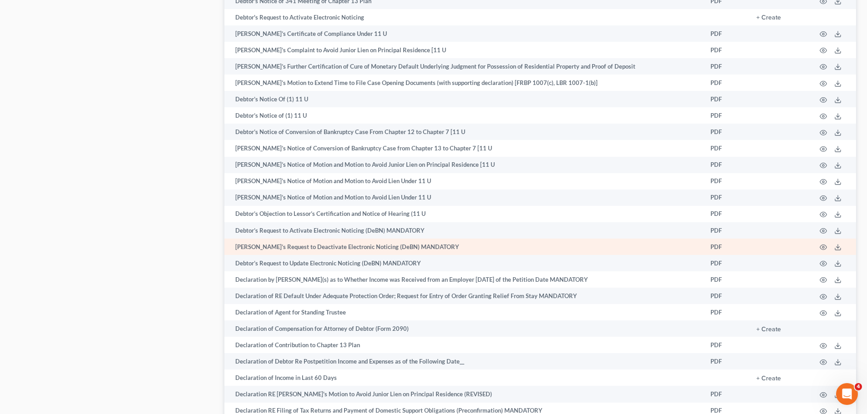
scroll to position [1319, 0]
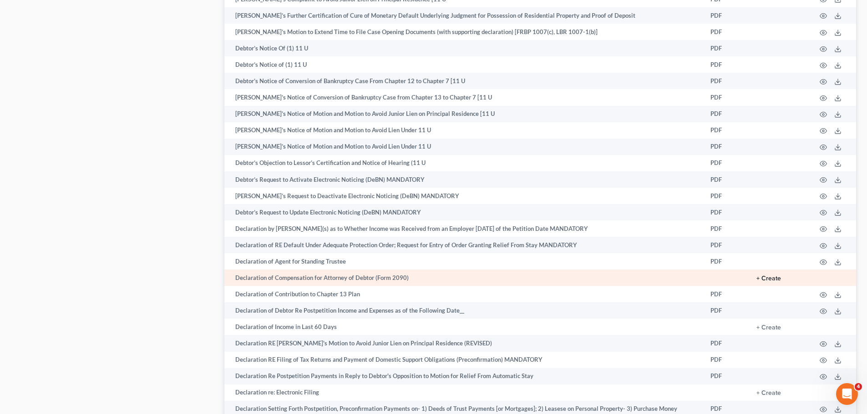
click at [767, 278] on button "+ Create" at bounding box center [768, 279] width 25 height 6
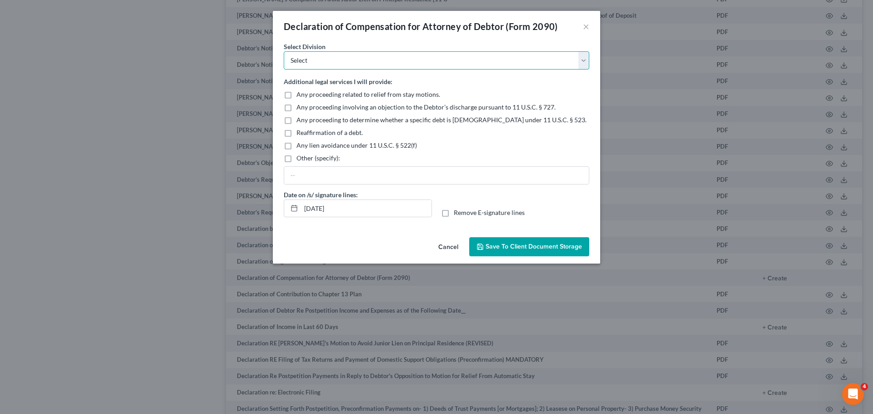
click at [309, 59] on select "Select [GEOGRAPHIC_DATA] [GEOGRAPHIC_DATA] [GEOGRAPHIC_DATA][PERSON_NAME] [GEOG…" at bounding box center [437, 60] width 306 height 18
click at [318, 63] on select "Select [GEOGRAPHIC_DATA] [GEOGRAPHIC_DATA] [GEOGRAPHIC_DATA][PERSON_NAME] [GEOG…" at bounding box center [437, 60] width 306 height 18
select select "1"
click at [284, 51] on select "Select [GEOGRAPHIC_DATA] [GEOGRAPHIC_DATA] [GEOGRAPHIC_DATA][PERSON_NAME] [GEOG…" at bounding box center [437, 60] width 306 height 18
click at [368, 39] on div "Declaration of Compensation for Attorney of Debtor (Form 2090) ×" at bounding box center [436, 26] width 327 height 31
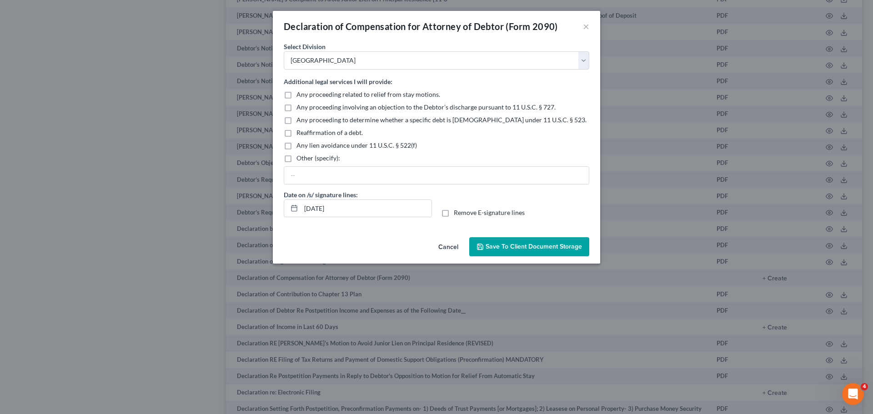
click at [297, 93] on label "Any proceeding related to relief from stay motions." at bounding box center [369, 94] width 144 height 9
click at [300, 93] on input "Any proceeding related to relief from stay motions." at bounding box center [303, 93] width 6 height 6
click at [297, 94] on label "Any proceeding related to relief from stay motions." at bounding box center [369, 94] width 144 height 9
click at [300, 94] on input "Any proceeding related to relief from stay motions." at bounding box center [303, 93] width 6 height 6
checkbox input "false"
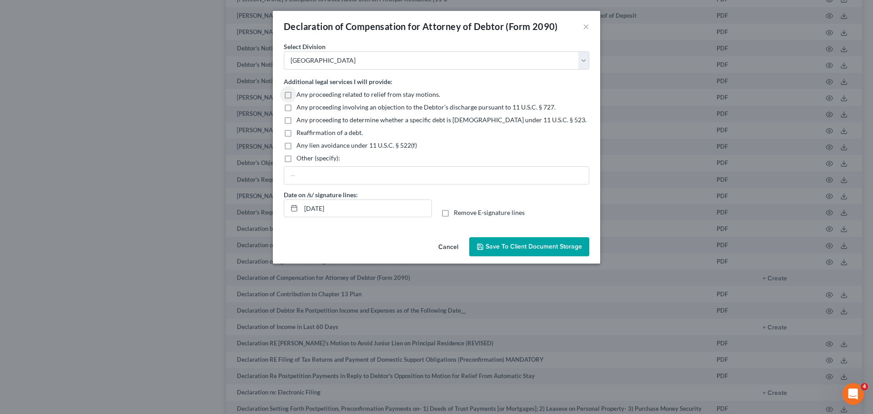
click at [454, 214] on label "Remove E-signature lines" at bounding box center [489, 212] width 71 height 9
click at [458, 214] on input "Remove E-signature lines" at bounding box center [461, 211] width 6 height 6
checkbox input "true"
click at [501, 244] on span "Save to Client Document Storage" at bounding box center [534, 247] width 96 height 8
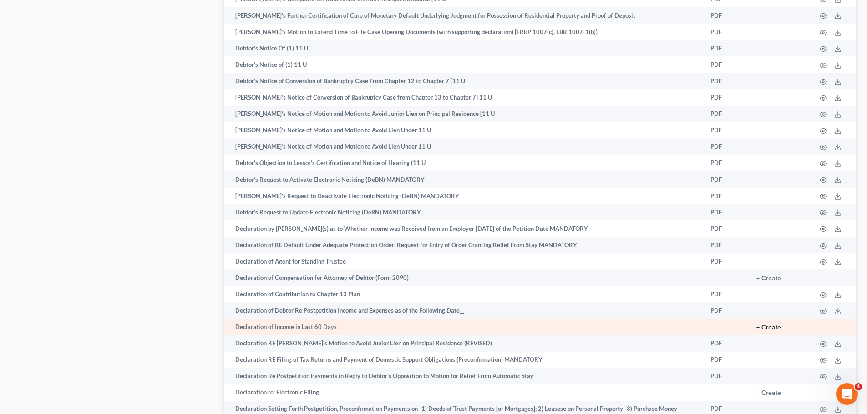
click at [775, 327] on button "+ Create" at bounding box center [768, 328] width 25 height 6
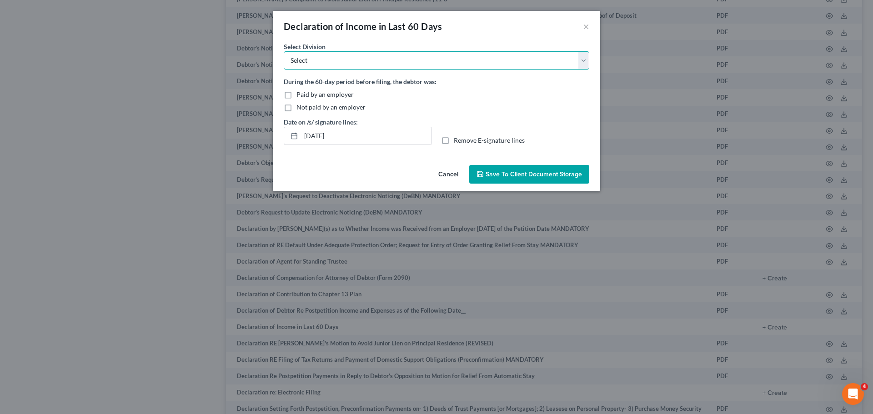
click at [315, 61] on select "Select [GEOGRAPHIC_DATA] [GEOGRAPHIC_DATA] [GEOGRAPHIC_DATA][PERSON_NAME] [GEOG…" at bounding box center [437, 60] width 306 height 18
select select "1"
click at [284, 51] on select "Select [GEOGRAPHIC_DATA] [GEOGRAPHIC_DATA] [GEOGRAPHIC_DATA][PERSON_NAME] [GEOG…" at bounding box center [437, 60] width 306 height 18
click at [297, 107] on label "Not paid by an employer" at bounding box center [331, 107] width 69 height 9
click at [300, 107] on input "Not paid by an employer" at bounding box center [303, 106] width 6 height 6
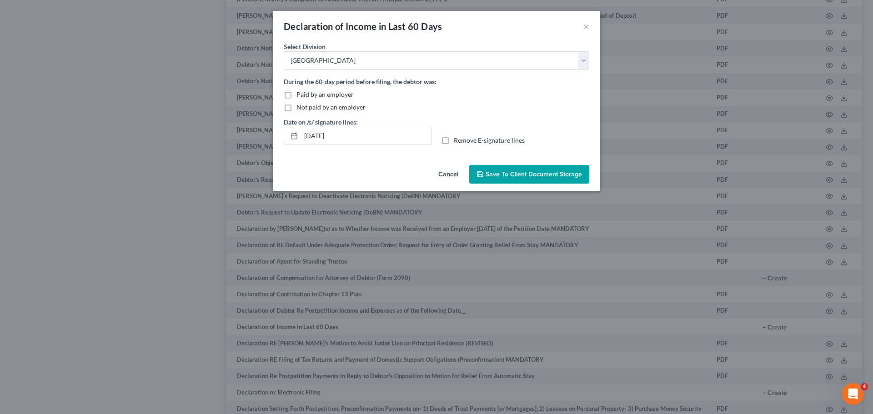
checkbox input "true"
click at [454, 140] on label "Remove E-signature lines" at bounding box center [489, 140] width 71 height 9
click at [458, 140] on input "Remove E-signature lines" at bounding box center [461, 139] width 6 height 6
checkbox input "true"
click at [509, 171] on span "Save to Client Document Storage" at bounding box center [534, 175] width 96 height 8
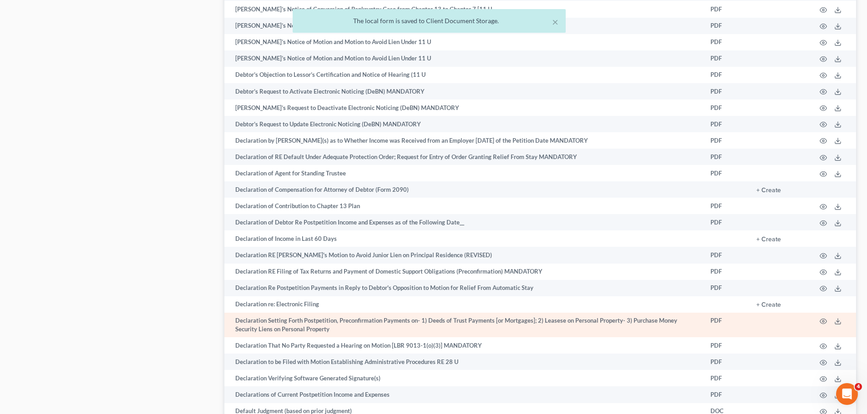
scroll to position [1410, 0]
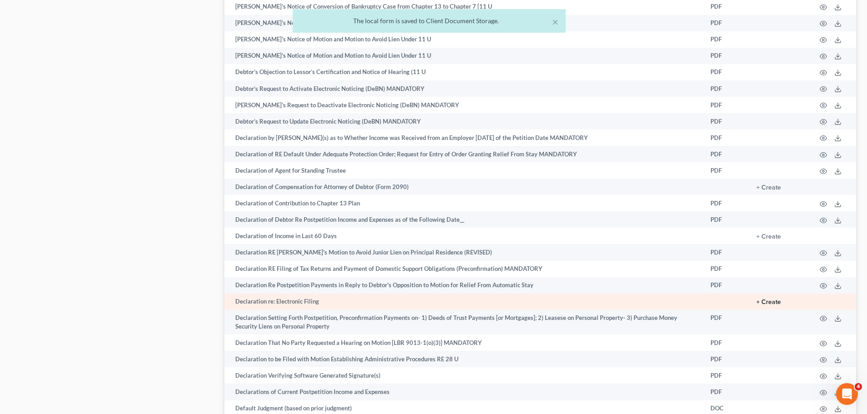
click at [767, 302] on button "+ Create" at bounding box center [768, 302] width 25 height 6
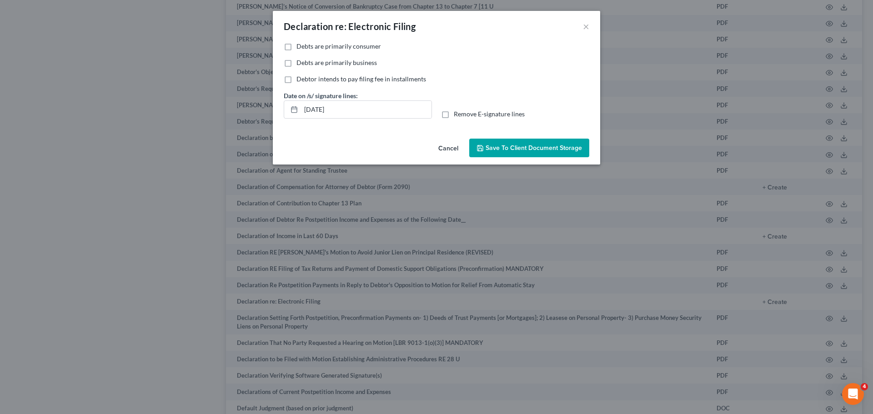
click at [297, 45] on label "Debts are primarily consumer" at bounding box center [339, 46] width 85 height 9
click at [300, 45] on input "Debts are primarily consumer" at bounding box center [303, 45] width 6 height 6
checkbox input "true"
click at [454, 115] on label "Remove E-signature lines" at bounding box center [489, 114] width 71 height 9
click at [458, 115] on input "Remove E-signature lines" at bounding box center [461, 113] width 6 height 6
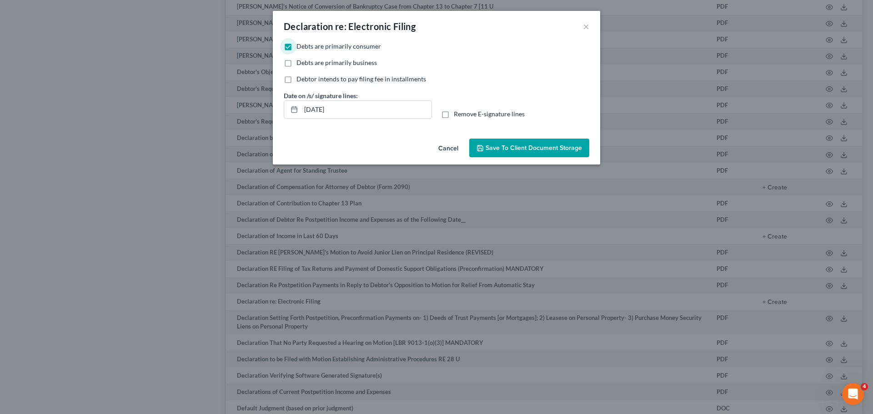
checkbox input "true"
click at [521, 145] on span "Save to Client Document Storage" at bounding box center [534, 148] width 96 height 8
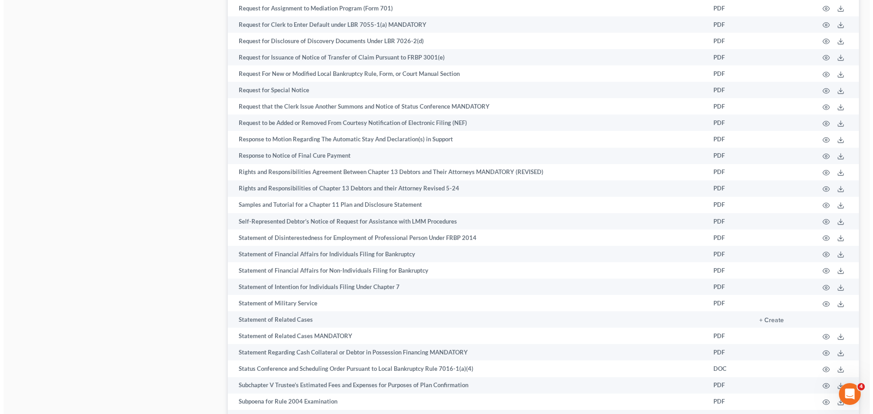
scroll to position [4276, 0]
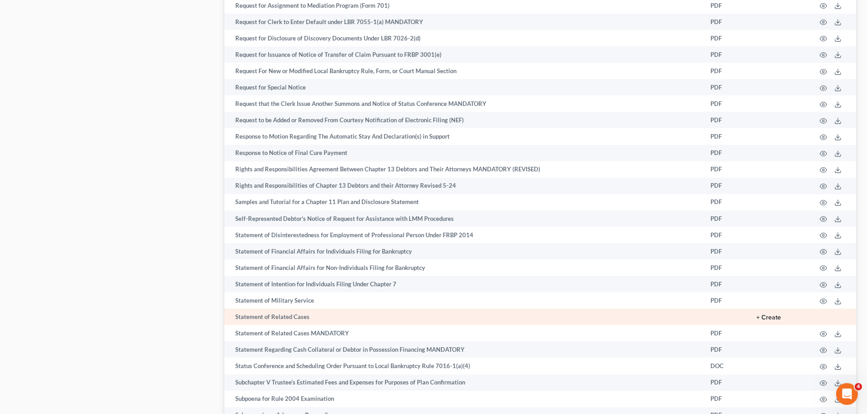
click at [761, 317] on button "+ Create" at bounding box center [768, 318] width 25 height 6
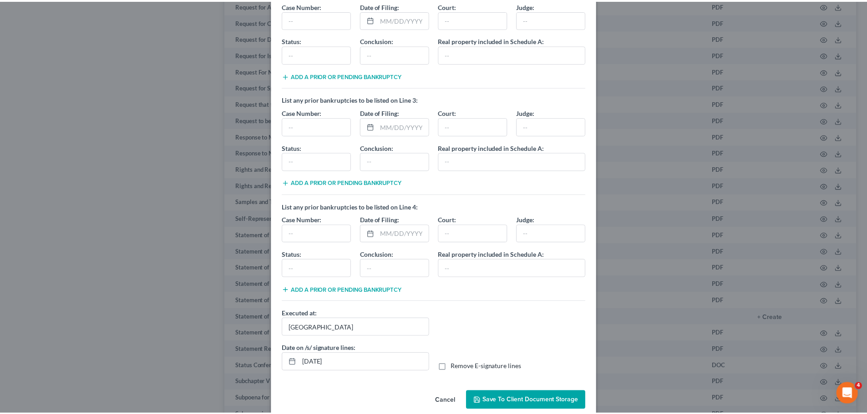
scroll to position [176, 0]
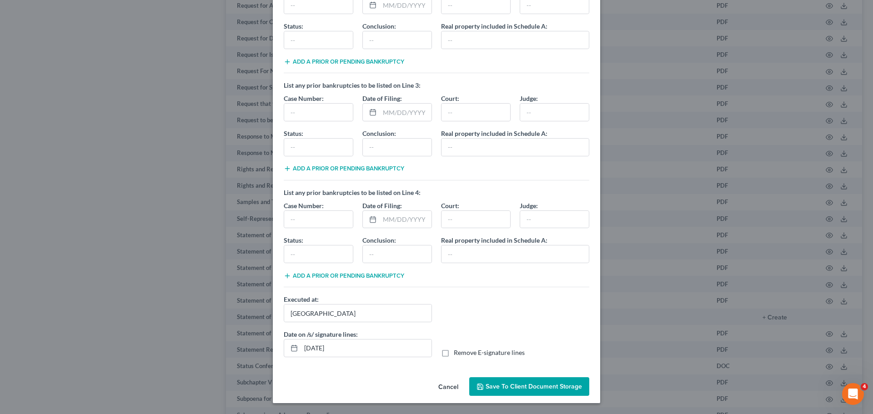
click at [454, 354] on label "Remove E-signature lines" at bounding box center [489, 352] width 71 height 9
click at [458, 354] on input "Remove E-signature lines" at bounding box center [461, 351] width 6 height 6
checkbox input "true"
click at [499, 383] on span "Save to Client Document Storage" at bounding box center [534, 387] width 96 height 8
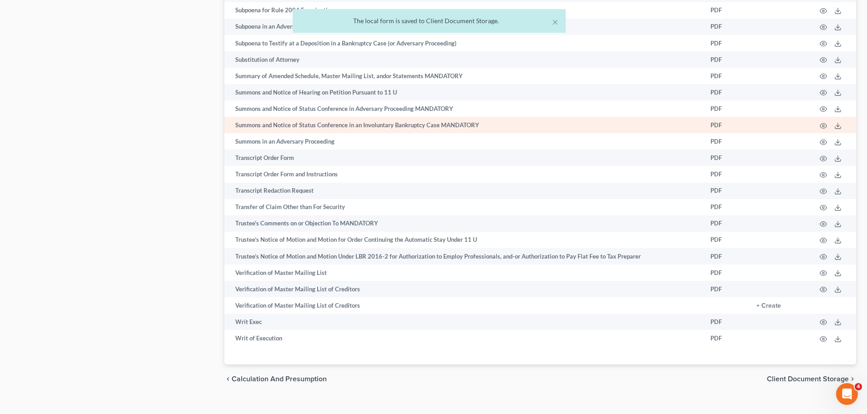
scroll to position [4679, 0]
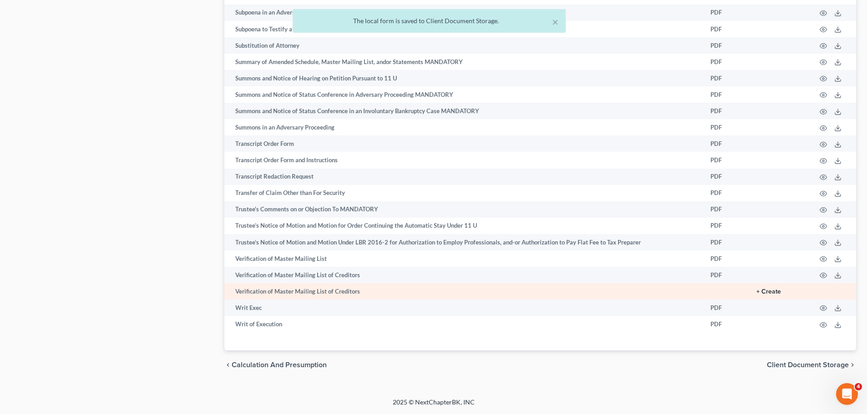
click at [768, 290] on button "+ Create" at bounding box center [768, 292] width 25 height 6
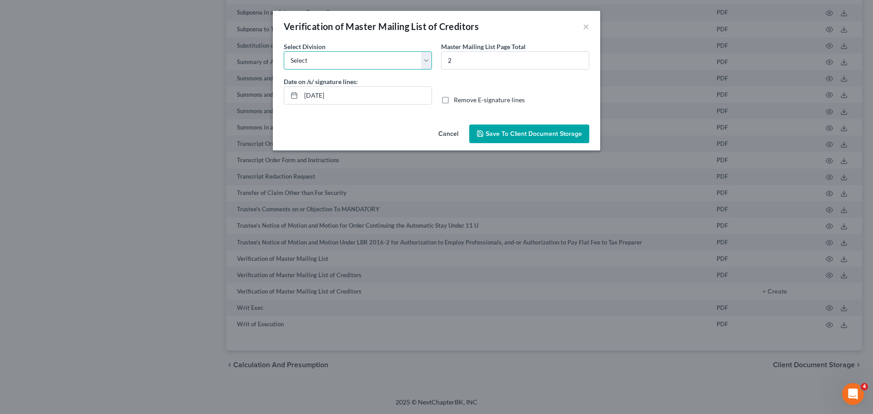
click at [328, 62] on select "Select [GEOGRAPHIC_DATA] [GEOGRAPHIC_DATA] [GEOGRAPHIC_DATA][PERSON_NAME] [GEOG…" at bounding box center [358, 60] width 148 height 18
select select "1"
click at [284, 51] on select "Select [GEOGRAPHIC_DATA] [GEOGRAPHIC_DATA] [GEOGRAPHIC_DATA][PERSON_NAME] [GEOG…" at bounding box center [358, 60] width 148 height 18
click at [454, 100] on label "Remove E-signature lines" at bounding box center [489, 100] width 71 height 9
click at [458, 100] on input "Remove E-signature lines" at bounding box center [461, 99] width 6 height 6
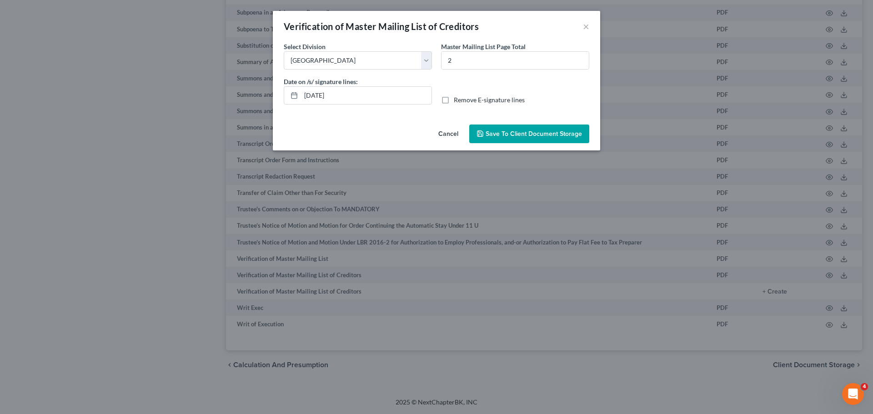
checkbox input "true"
click at [532, 132] on span "Save to Client Document Storage" at bounding box center [534, 134] width 96 height 8
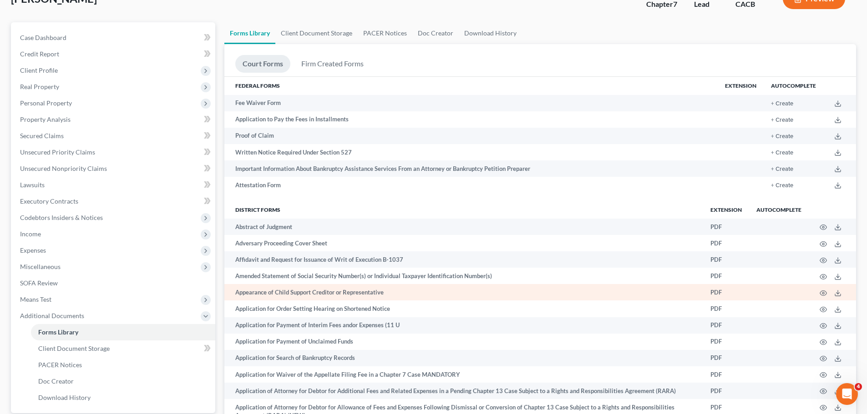
scroll to position [182, 0]
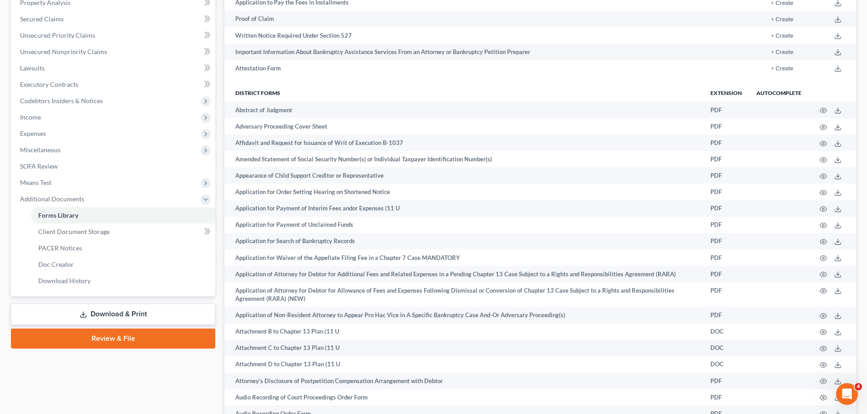
click at [111, 310] on link "Download & Print" at bounding box center [113, 314] width 204 height 21
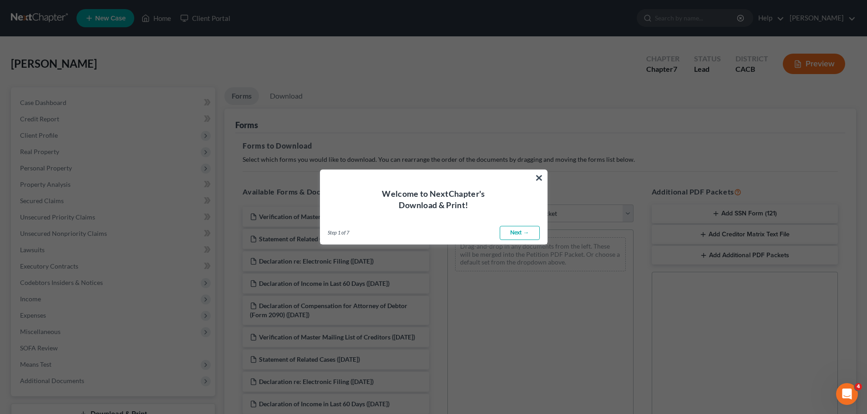
click at [517, 231] on link "Next →" at bounding box center [519, 233] width 40 height 15
select select "0"
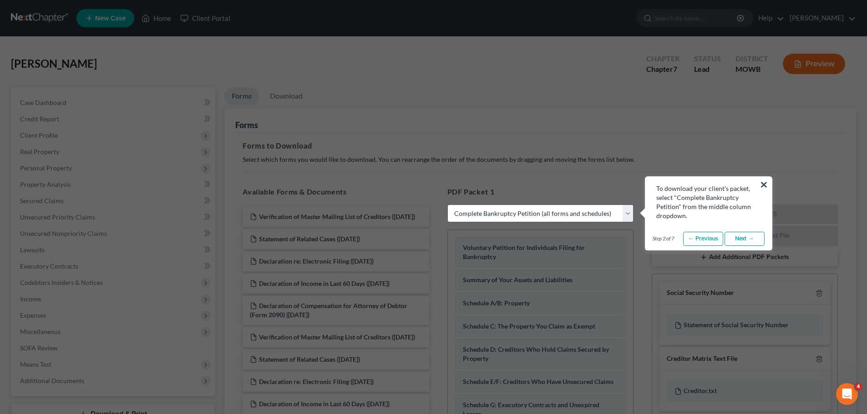
click at [739, 237] on link "Next →" at bounding box center [744, 239] width 40 height 15
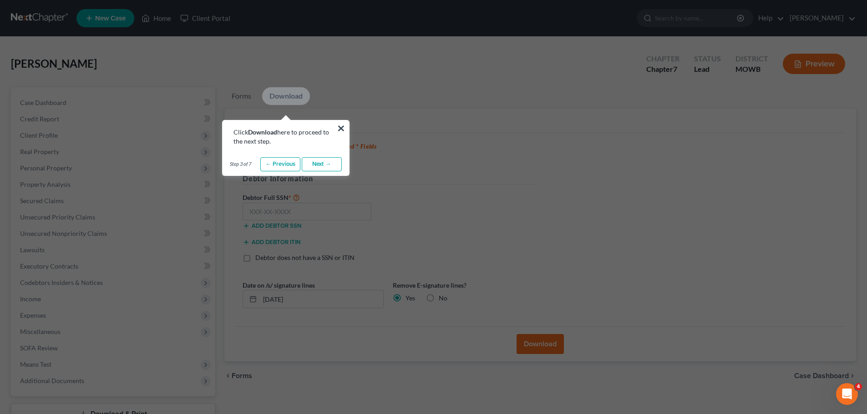
click at [322, 163] on link "Next →" at bounding box center [322, 164] width 40 height 15
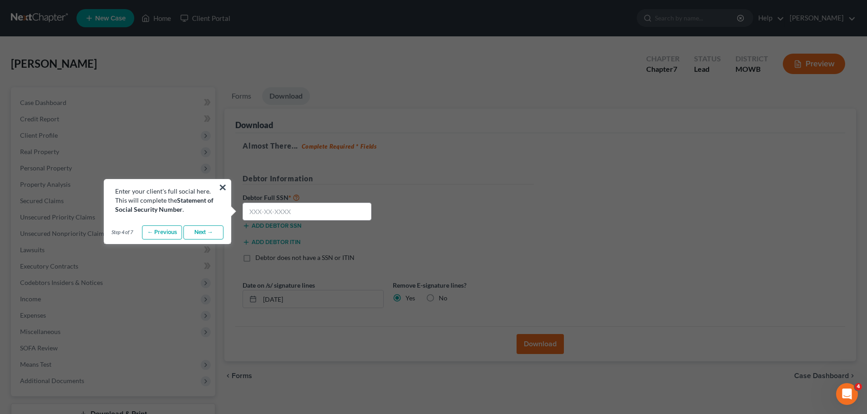
click at [204, 230] on link "Next →" at bounding box center [203, 233] width 40 height 15
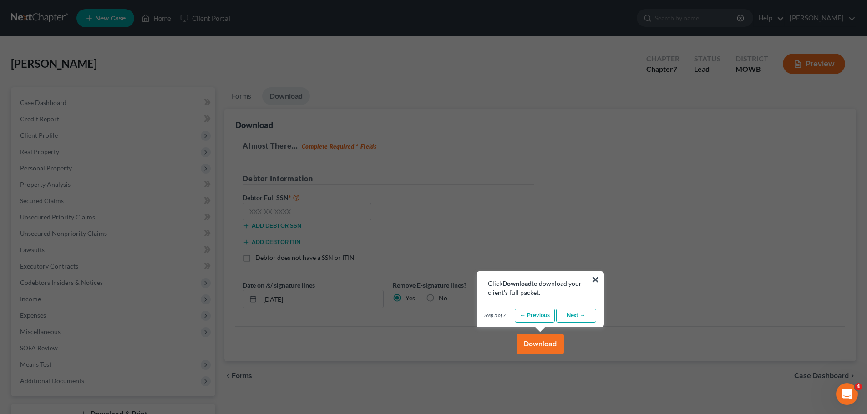
click at [570, 317] on link "Next →" at bounding box center [576, 316] width 40 height 15
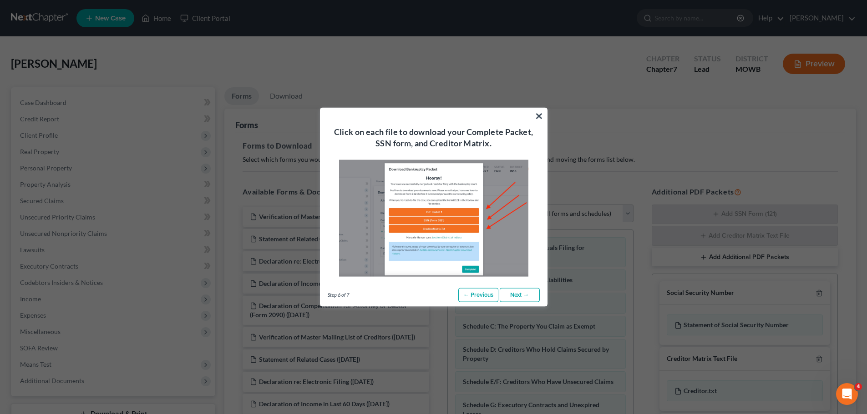
click at [518, 296] on link "Next →" at bounding box center [519, 295] width 40 height 15
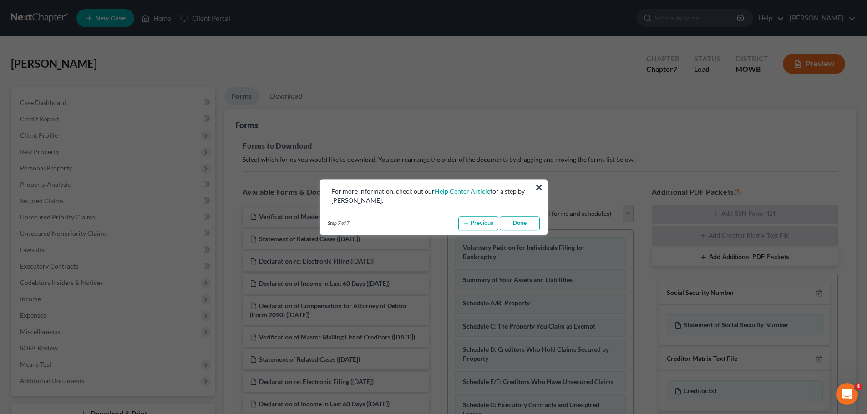
click at [514, 221] on link "Done" at bounding box center [519, 224] width 40 height 15
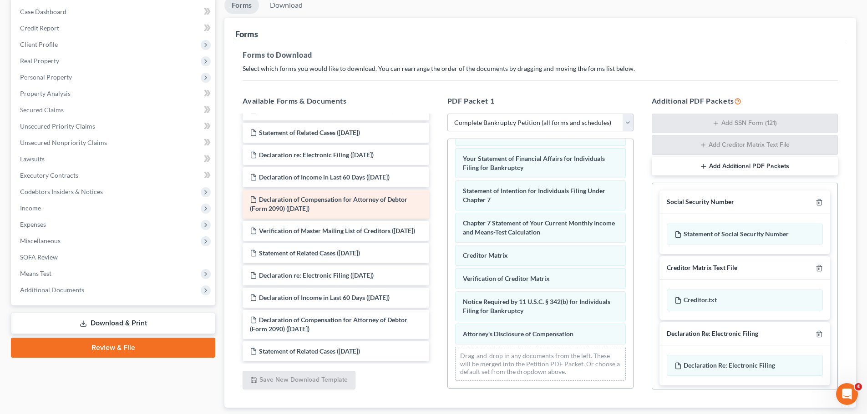
scroll to position [11, 0]
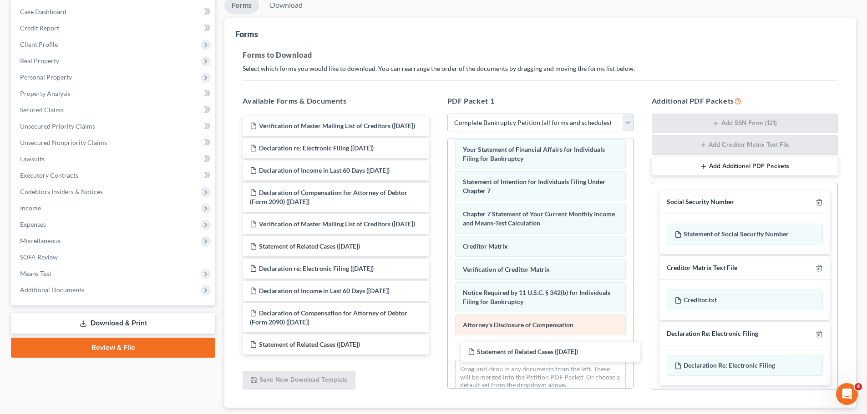
drag, startPoint x: 271, startPoint y: 121, endPoint x: 483, endPoint y: 339, distance: 303.6
click at [436, 349] on div "Statement of Related Cases ([DATE]) Verification of Master Mailing List of Cred…" at bounding box center [335, 235] width 201 height 239
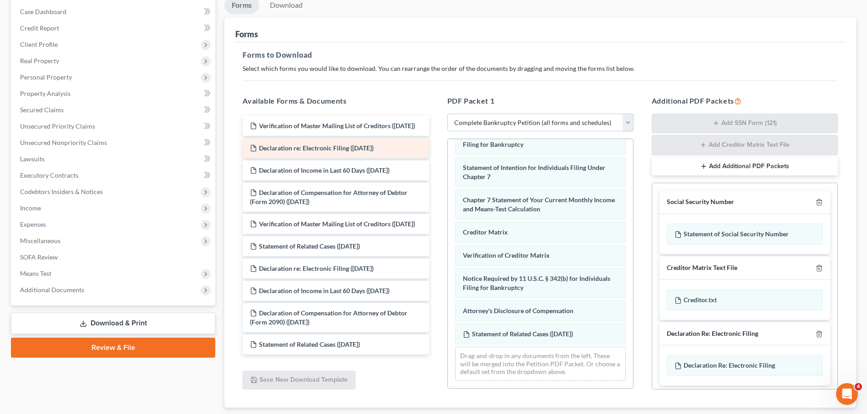
scroll to position [0, 0]
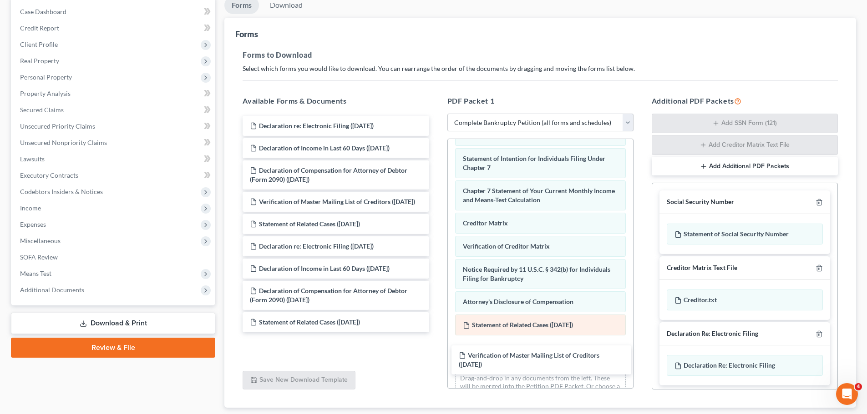
drag, startPoint x: 303, startPoint y: 128, endPoint x: 502, endPoint y: 339, distance: 289.6
click at [436, 333] on div "Verification of Master Mailing List of Creditors ([DATE]) Verification of Maste…" at bounding box center [335, 224] width 201 height 217
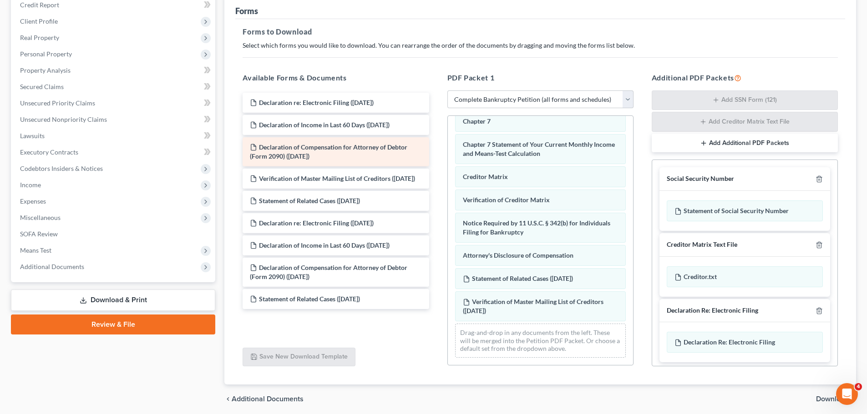
scroll to position [136, 0]
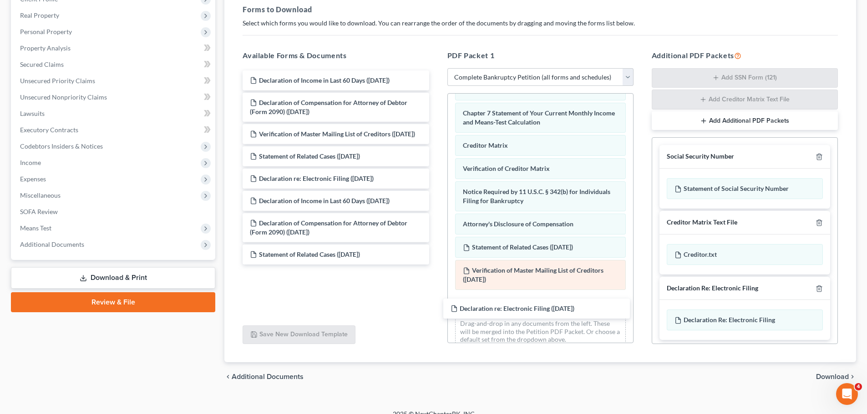
drag, startPoint x: 310, startPoint y: 77, endPoint x: 492, endPoint y: 279, distance: 271.5
click at [436, 265] on div "Declaration re: Electronic Filing ([DATE]) Declaration re: Electronic Filing ([…" at bounding box center [335, 168] width 201 height 194
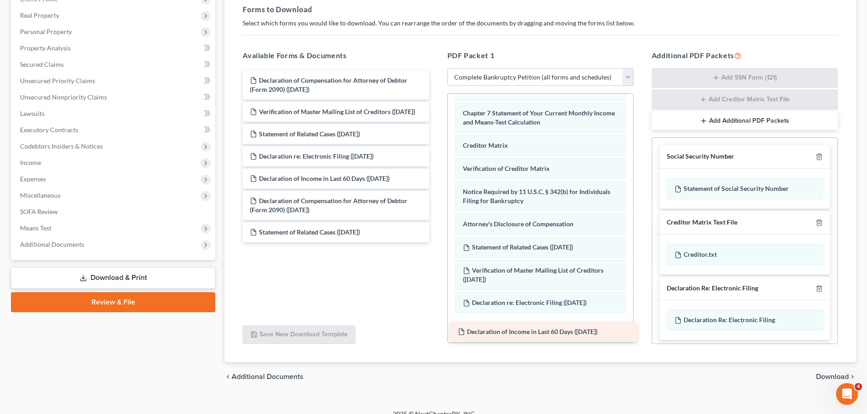
drag, startPoint x: 323, startPoint y: 81, endPoint x: 532, endPoint y: 317, distance: 315.8
click at [436, 242] on div "Declaration of Income in Last 60 Days ([DATE]) Declaration of Income in Last 60…" at bounding box center [335, 157] width 201 height 172
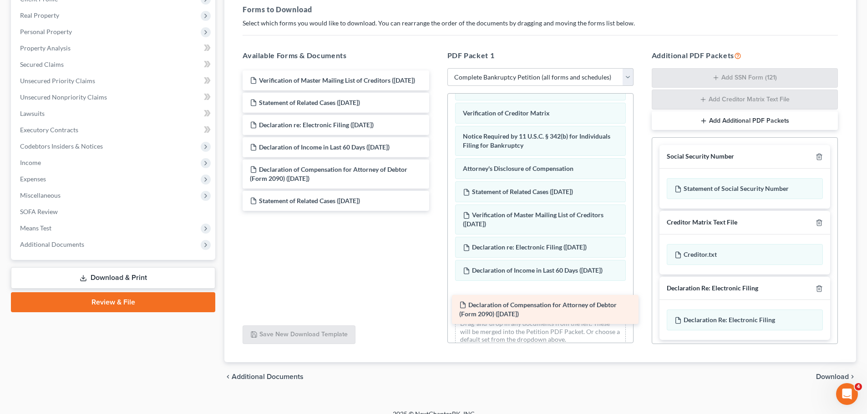
drag, startPoint x: 303, startPoint y: 83, endPoint x: 512, endPoint y: 307, distance: 307.0
click at [436, 211] on div "Declaration of Compensation for Attorney of Debtor (Form 2090) ([DATE]) Declara…" at bounding box center [335, 141] width 201 height 141
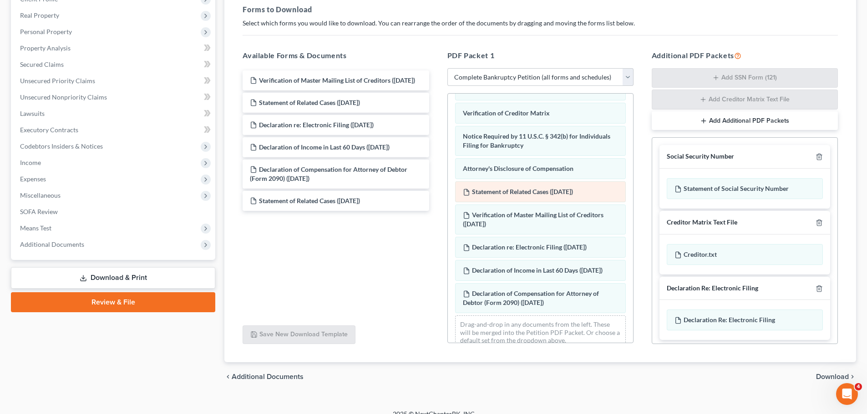
scroll to position [433, 0]
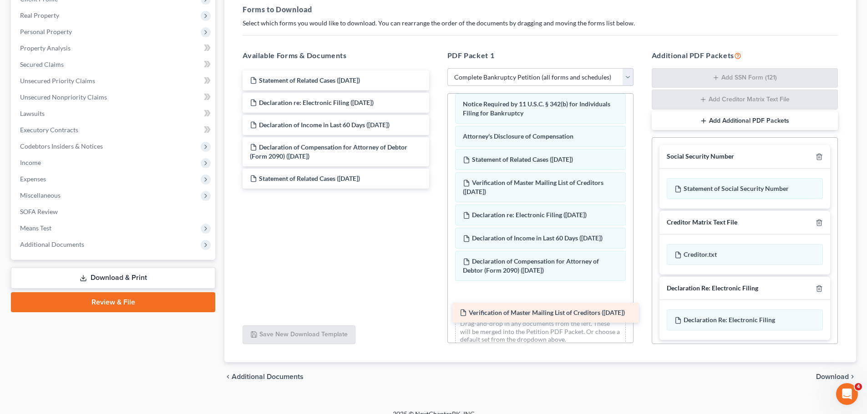
drag, startPoint x: 308, startPoint y: 81, endPoint x: 517, endPoint y: 302, distance: 303.8
click at [436, 189] on div "Verification of Master Mailing List of Creditors ([DATE]) Verification of Maste…" at bounding box center [335, 130] width 201 height 118
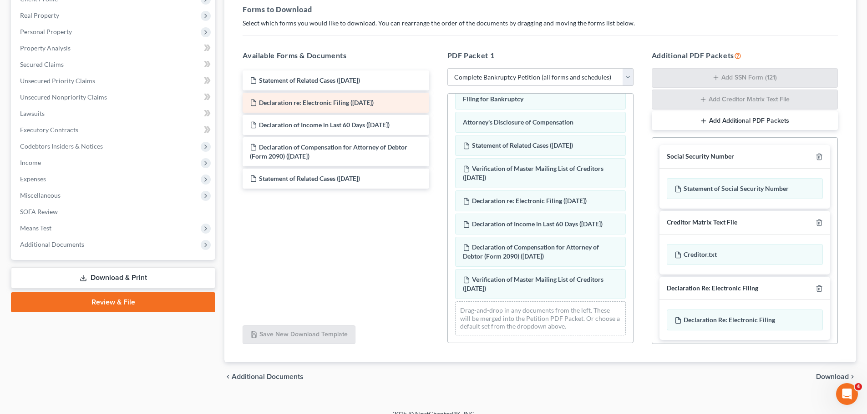
scroll to position [465, 0]
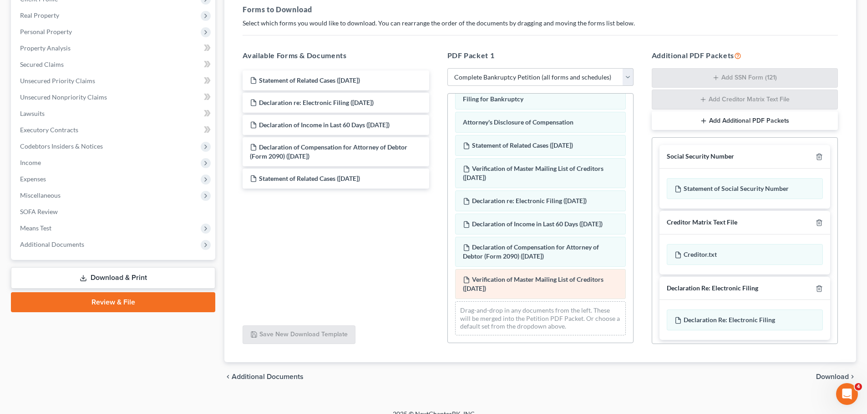
click at [509, 285] on div "Verification of Master Mailing List of Creditors ([DATE])" at bounding box center [540, 284] width 171 height 30
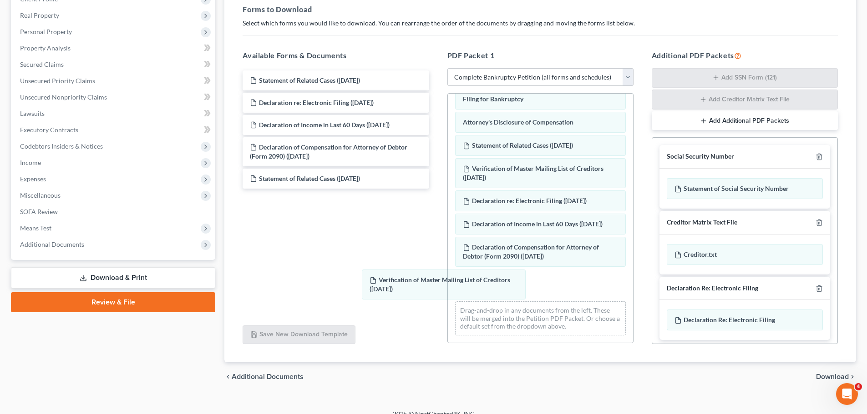
drag, startPoint x: 509, startPoint y: 285, endPoint x: 371, endPoint y: 251, distance: 142.9
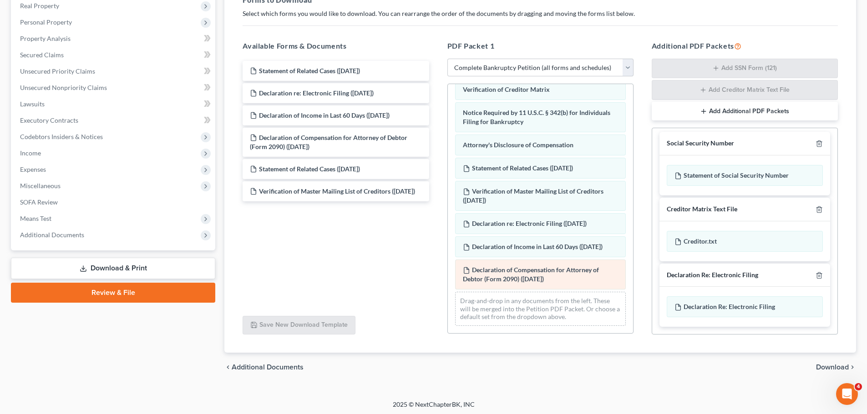
scroll to position [148, 0]
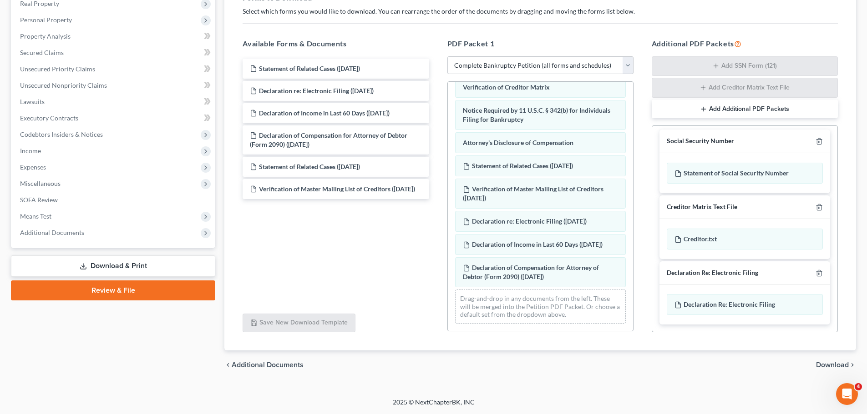
click at [825, 365] on span "Download" at bounding box center [832, 365] width 33 height 7
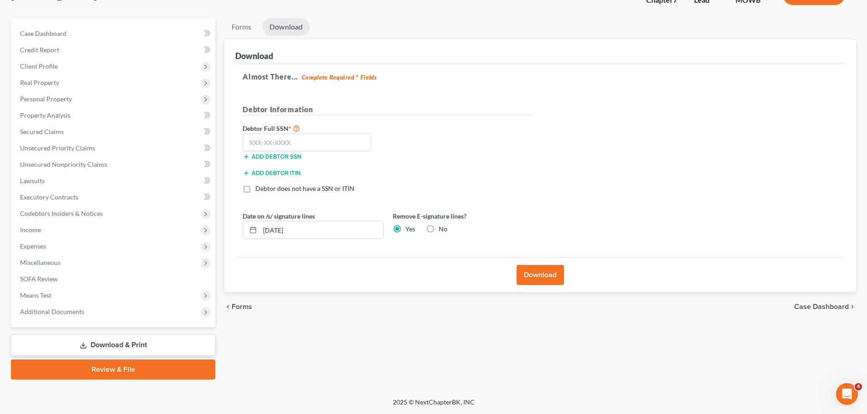
scroll to position [69, 0]
click at [253, 143] on input "text" at bounding box center [306, 143] width 129 height 18
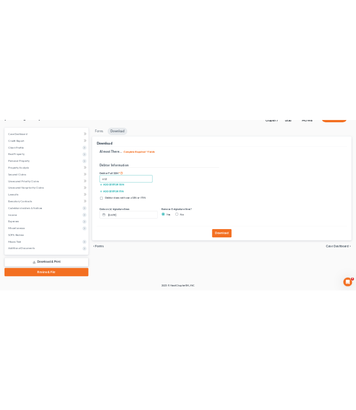
scroll to position [43, 0]
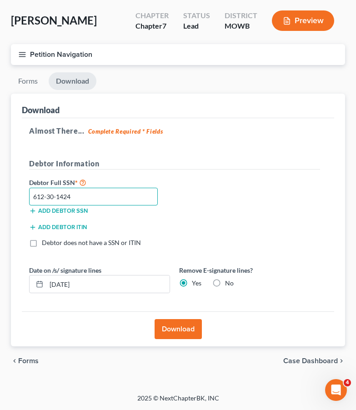
type input "612-30-1424"
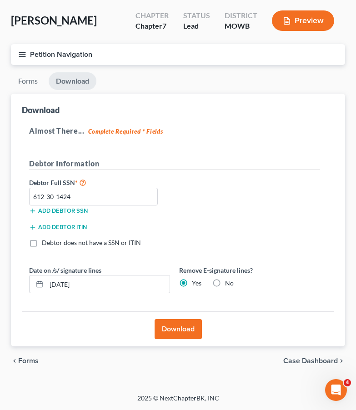
click at [174, 327] on button "Download" at bounding box center [178, 329] width 47 height 20
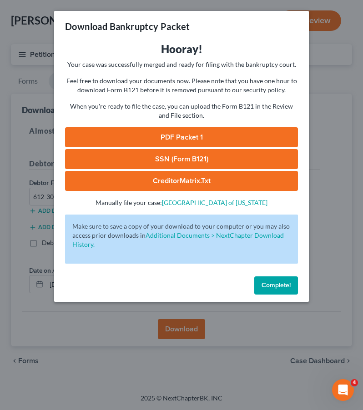
click at [177, 137] on link "PDF Packet 1" at bounding box center [181, 137] width 233 height 20
click at [194, 157] on link "SSN (Form B121)" at bounding box center [181, 159] width 233 height 20
click at [178, 178] on link "CreditorMatrix.txt" at bounding box center [181, 181] width 233 height 20
click at [278, 286] on span "Complete!" at bounding box center [276, 286] width 29 height 8
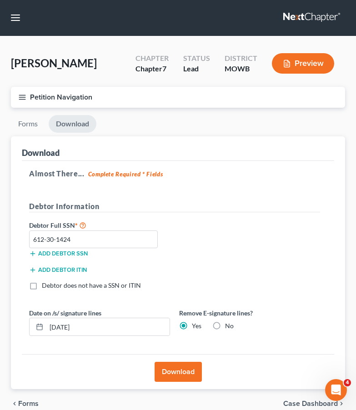
scroll to position [0, 0]
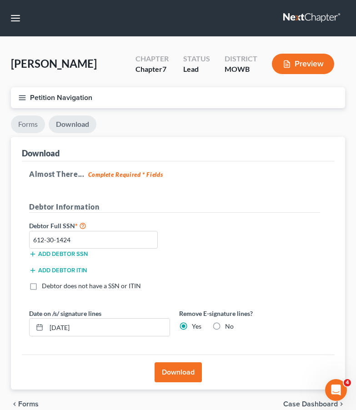
click at [23, 125] on link "Forms" at bounding box center [28, 125] width 34 height 18
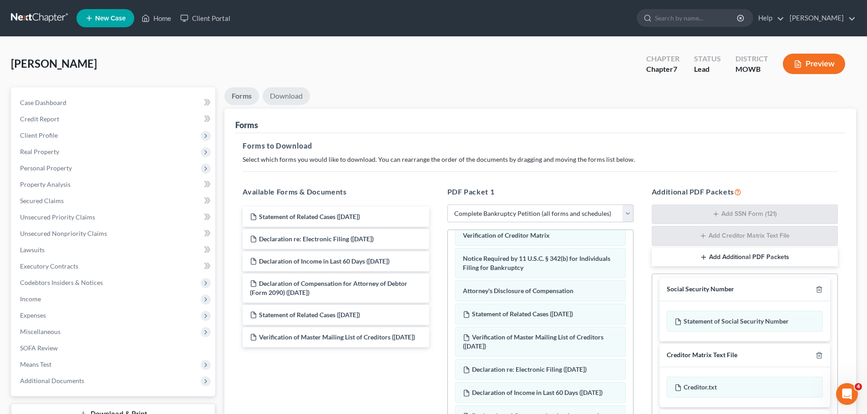
click at [282, 93] on link "Download" at bounding box center [285, 96] width 47 height 18
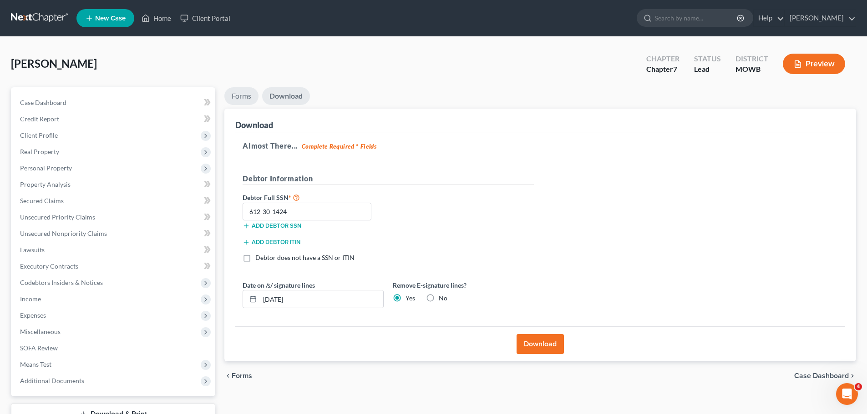
click at [245, 95] on link "Forms" at bounding box center [241, 96] width 34 height 18
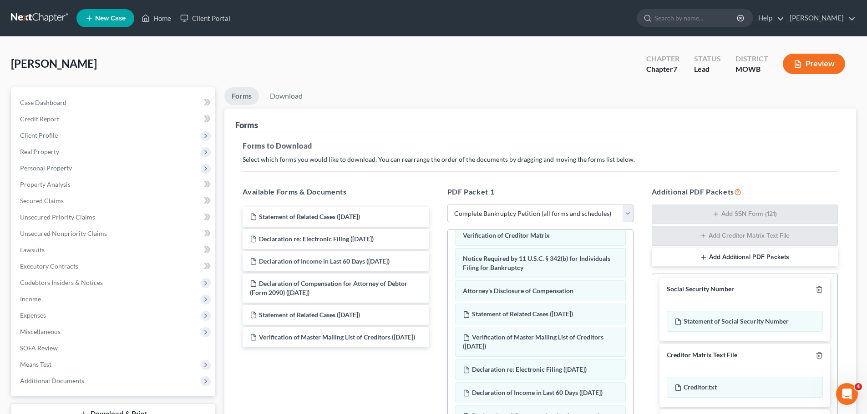
click at [536, 215] on select "Choose Default Petition PDF Packet Complete Bankruptcy Petition (all forms and …" at bounding box center [540, 214] width 186 height 18
click at [530, 213] on select "Choose Default Petition PDF Packet Complete Bankruptcy Petition (all forms and …" at bounding box center [540, 214] width 186 height 18
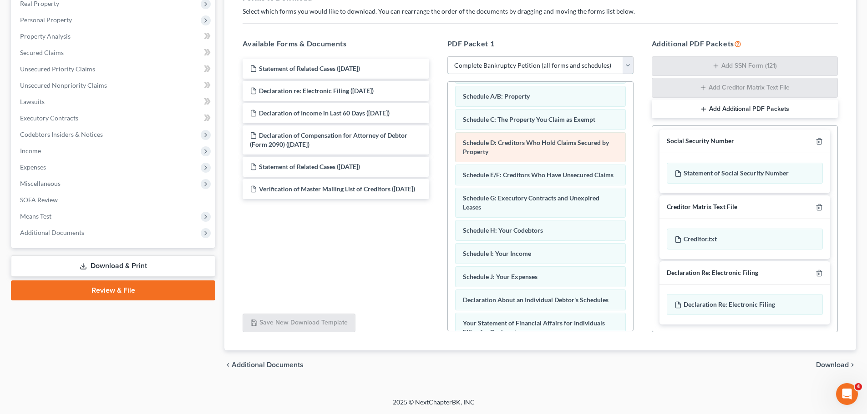
scroll to position [136, 0]
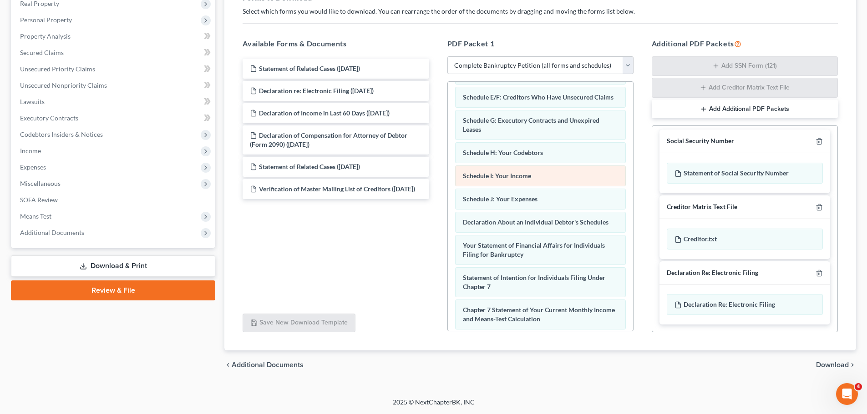
click at [513, 180] on span "Schedule I: Your Income" at bounding box center [497, 176] width 68 height 8
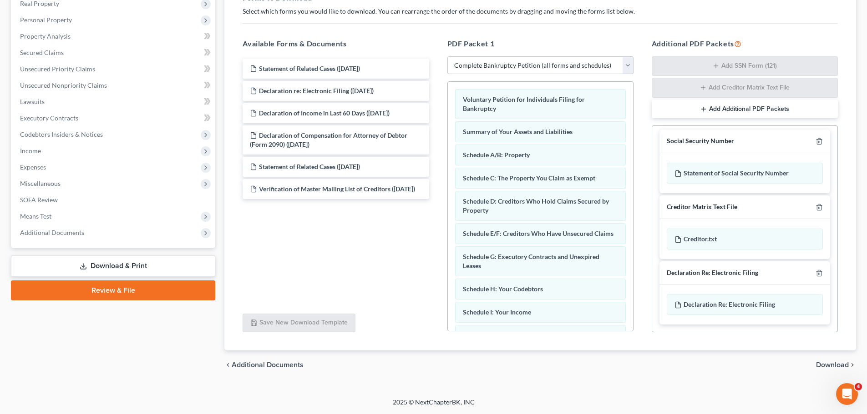
scroll to position [103, 0]
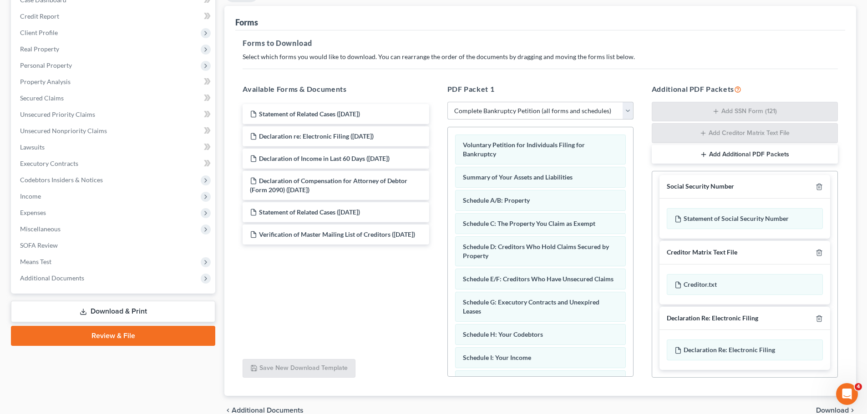
click at [503, 116] on select "Choose Default Petition PDF Packet Complete Bankruptcy Petition (all forms and …" at bounding box center [540, 111] width 186 height 18
select select "5"
click at [447, 102] on select "Choose Default Petition PDF Packet Complete Bankruptcy Petition (all forms and …" at bounding box center [540, 111] width 186 height 18
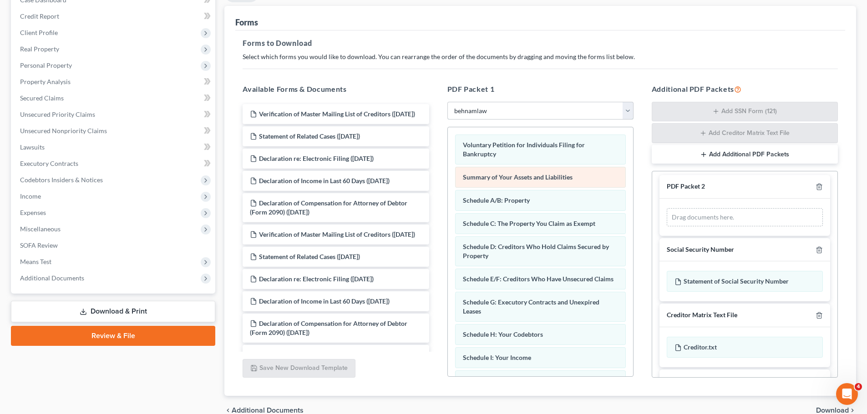
scroll to position [66, 0]
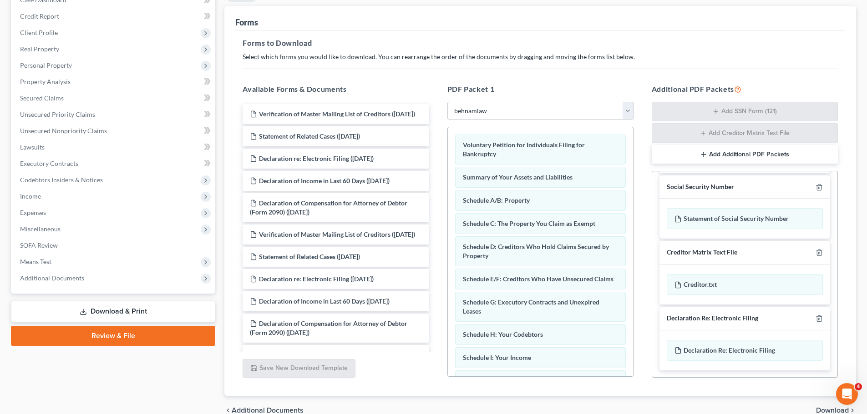
click at [499, 114] on select "Choose Default Petition PDF Packet Complete Bankruptcy Petition (all forms and …" at bounding box center [540, 111] width 186 height 18
select select
click at [447, 102] on select "Choose Default Petition PDF Packet Complete Bankruptcy Petition (all forms and …" at bounding box center [540, 111] width 186 height 18
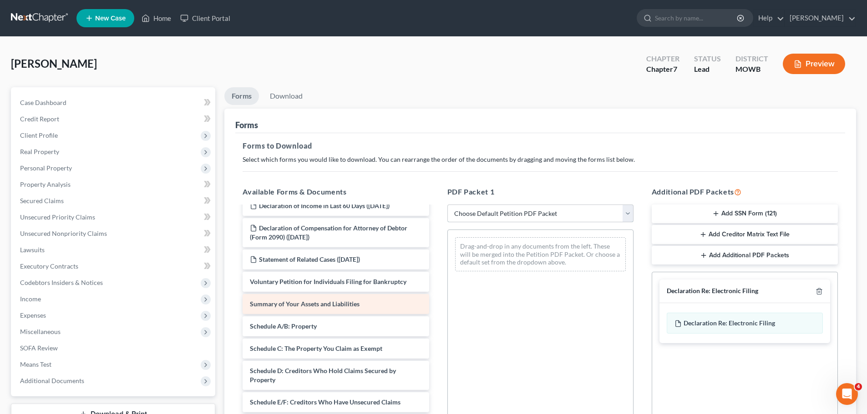
scroll to position [182, 0]
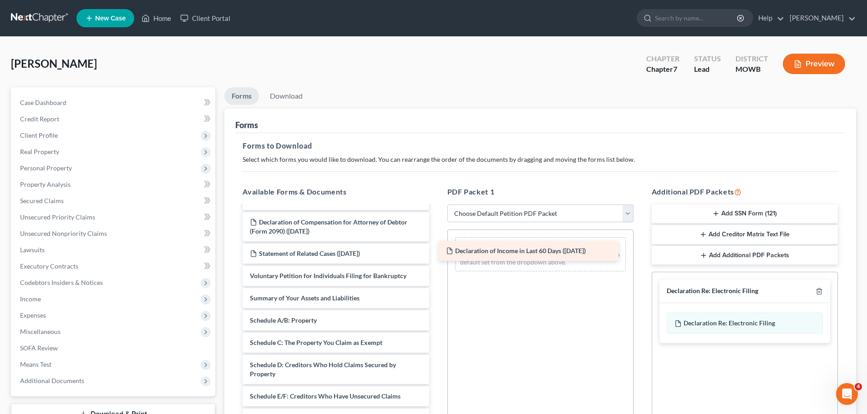
drag, startPoint x: 327, startPoint y: 239, endPoint x: 524, endPoint y: 250, distance: 197.7
click at [436, 250] on div "Declaration of Income in Last 60 Days ([DATE]) Verification of Master Mailing L…" at bounding box center [335, 363] width 201 height 676
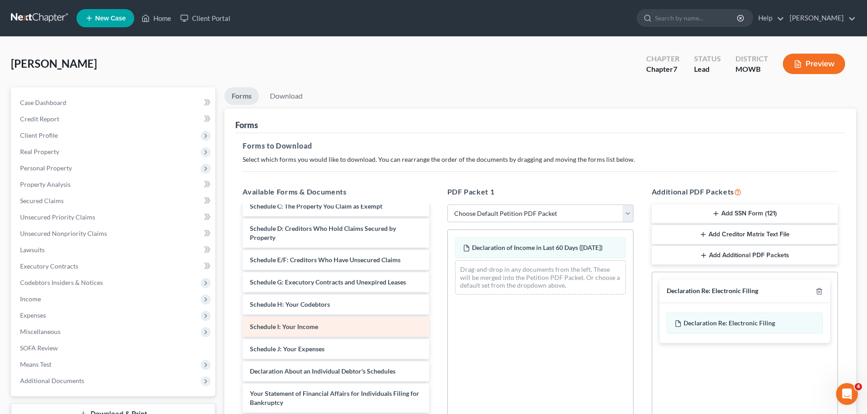
scroll to position [364, 0]
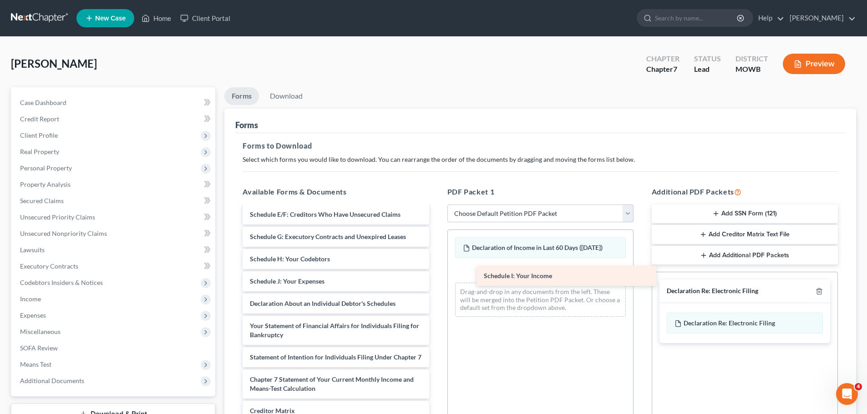
drag, startPoint x: 317, startPoint y: 298, endPoint x: 521, endPoint y: 269, distance: 205.8
click at [436, 274] on div "Schedule I: Your Income Verification of Master Mailing List of Creditors ([DATE…" at bounding box center [335, 170] width 201 height 654
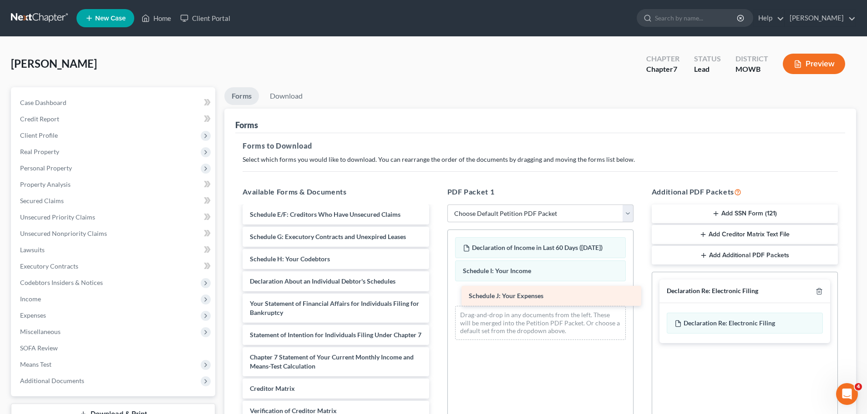
drag, startPoint x: 302, startPoint y: 300, endPoint x: 524, endPoint y: 297, distance: 221.5
click at [436, 297] on div "Schedule J: Your Expenses Verification of Master Mailing List of Creditors ([DA…" at bounding box center [335, 159] width 201 height 632
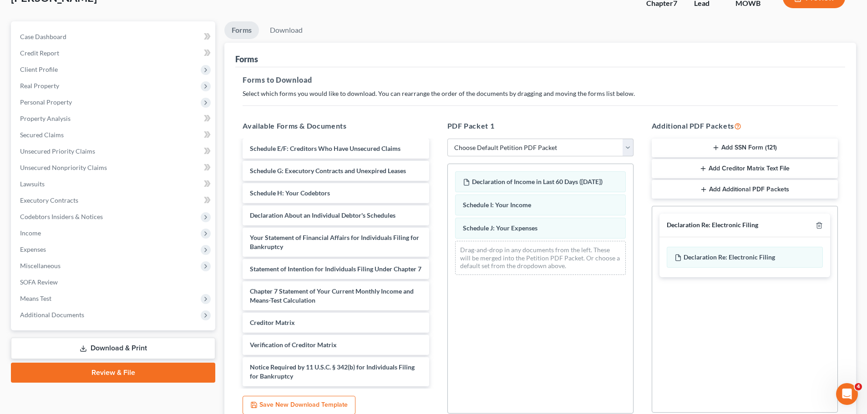
scroll to position [147, 0]
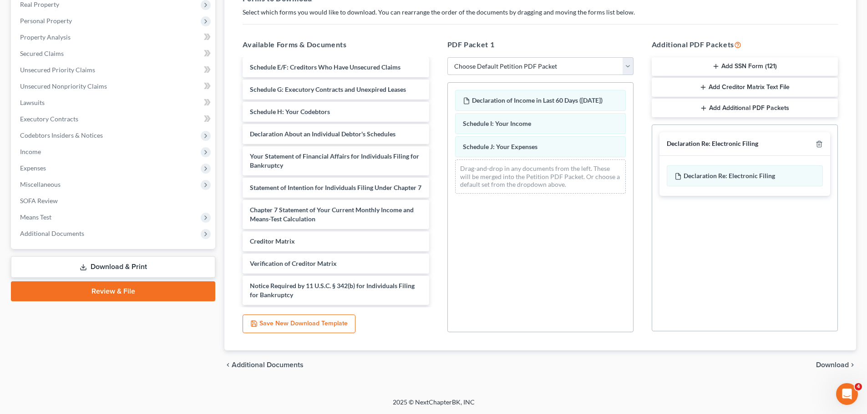
click at [828, 362] on span "Download" at bounding box center [832, 365] width 33 height 7
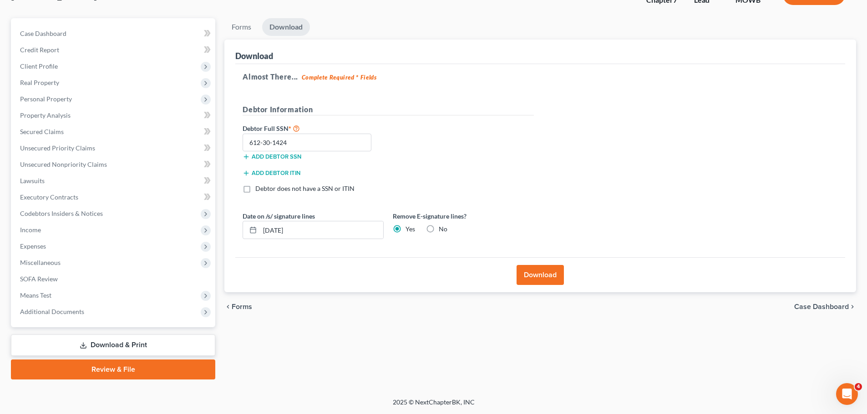
click at [541, 273] on button "Download" at bounding box center [539, 275] width 47 height 20
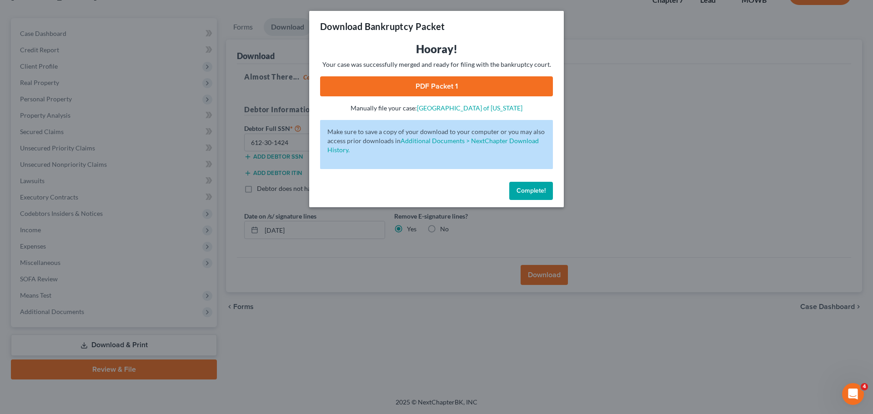
click at [440, 86] on link "PDF Packet 1" at bounding box center [436, 86] width 233 height 20
click at [529, 192] on span "Complete!" at bounding box center [531, 191] width 29 height 8
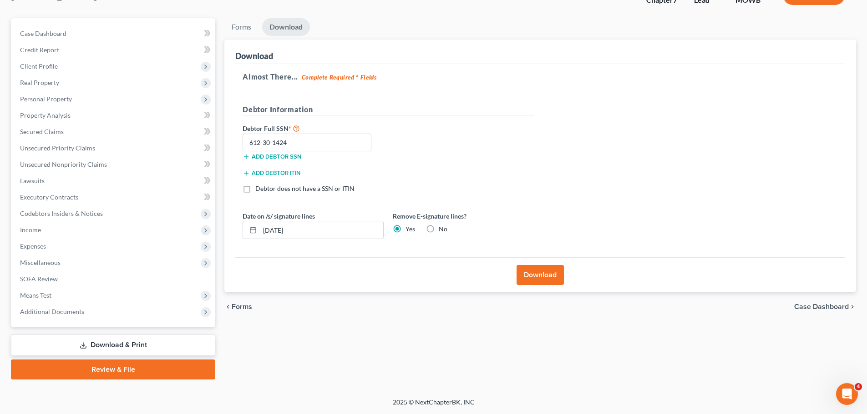
scroll to position [0, 0]
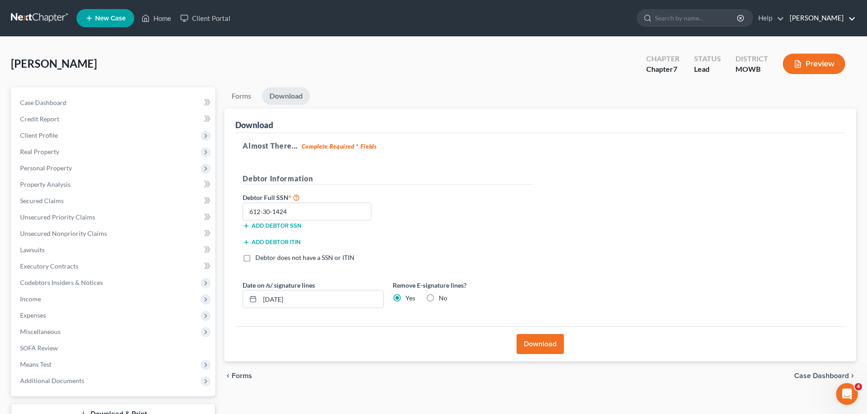
click at [806, 15] on link "[PERSON_NAME]" at bounding box center [820, 18] width 71 height 16
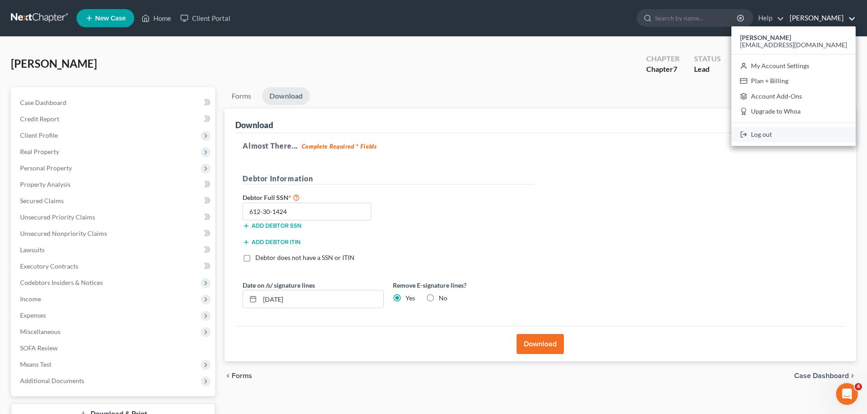
click at [791, 135] on link "Log out" at bounding box center [793, 134] width 124 height 15
